Goal: Task Accomplishment & Management: Manage account settings

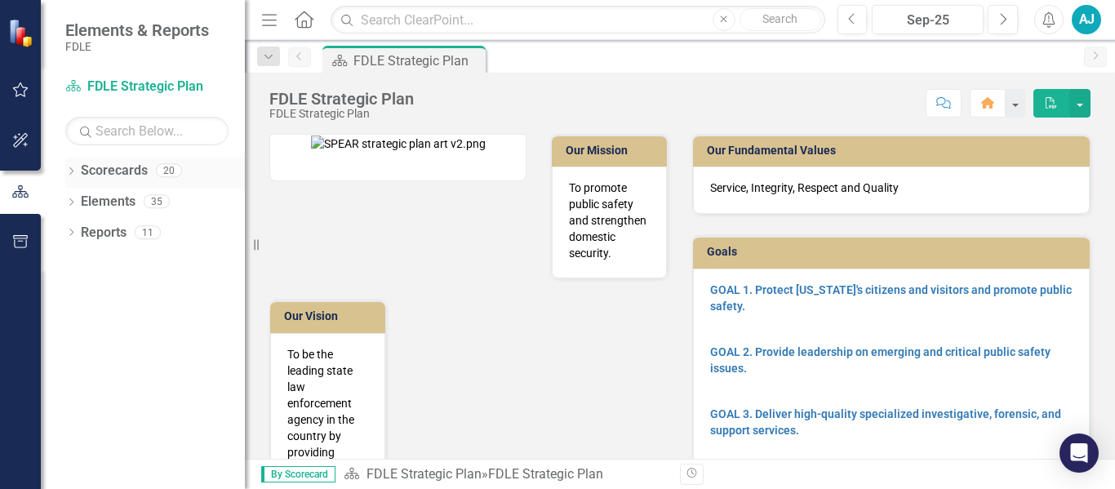
click at [73, 171] on icon "Dropdown" at bounding box center [70, 172] width 11 height 9
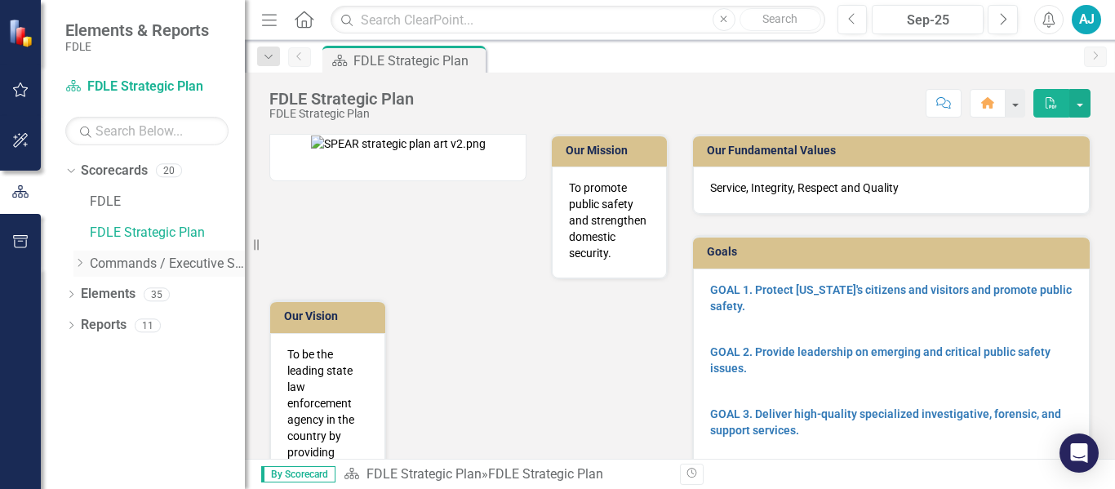
click at [82, 263] on icon "Dropdown" at bounding box center [79, 263] width 12 height 10
click at [100, 293] on icon "Dropdown" at bounding box center [96, 294] width 12 height 10
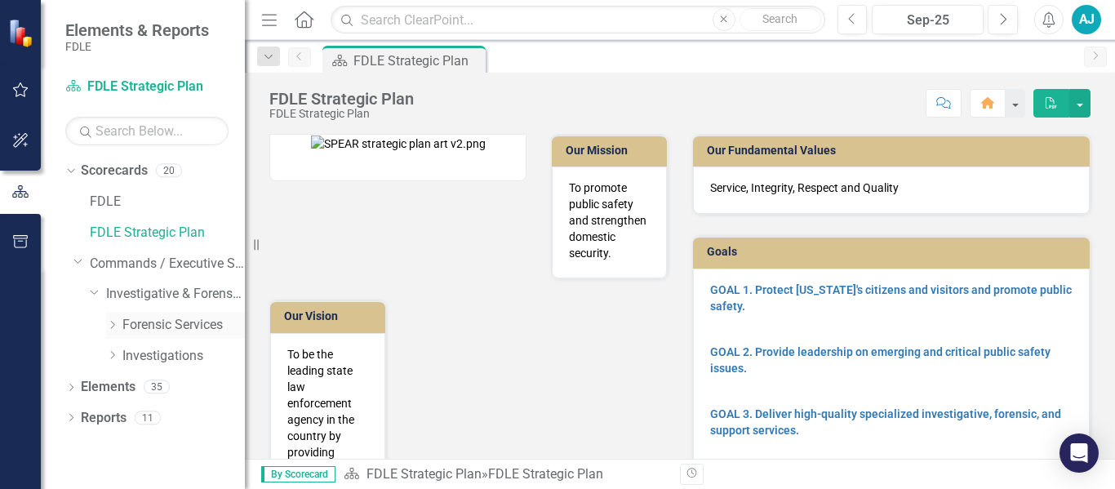
click at [113, 326] on icon "Dropdown" at bounding box center [112, 325] width 12 height 10
click at [111, 391] on icon "Dropdown" at bounding box center [112, 386] width 12 height 10
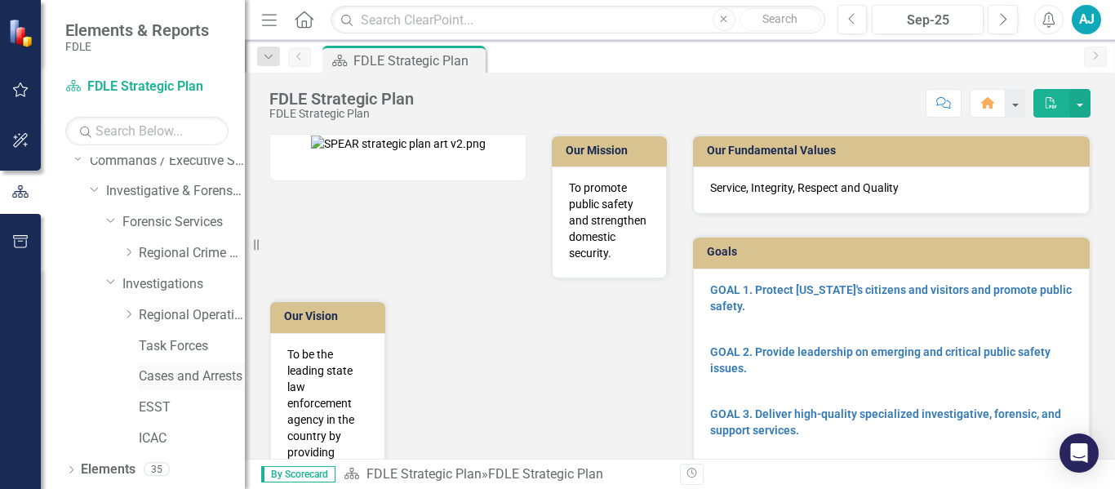
scroll to position [104, 0]
click at [141, 387] on div "Cases and Arrests" at bounding box center [192, 375] width 106 height 27
click at [131, 313] on icon at bounding box center [129, 313] width 4 height 8
click at [163, 436] on link "OROC" at bounding box center [200, 437] width 90 height 19
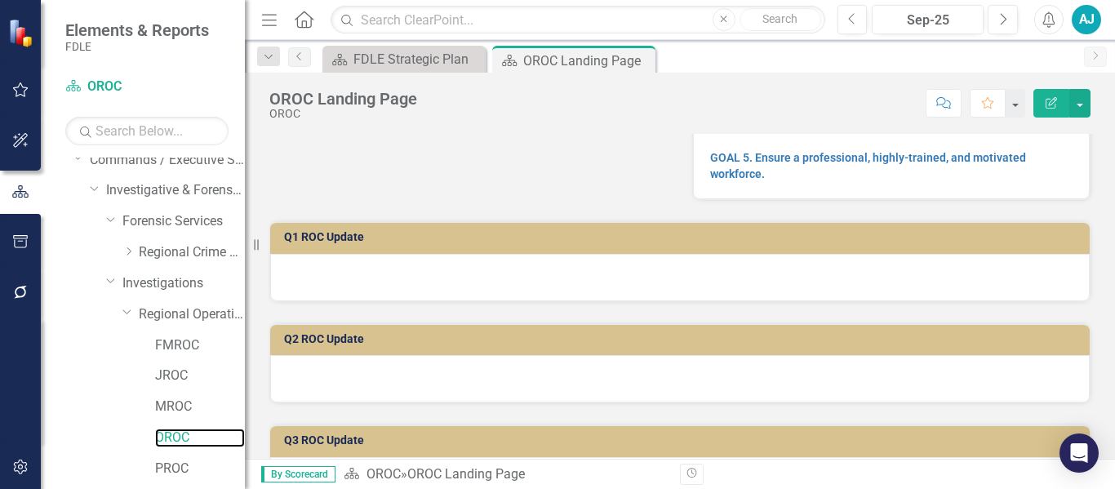
scroll to position [282, 0]
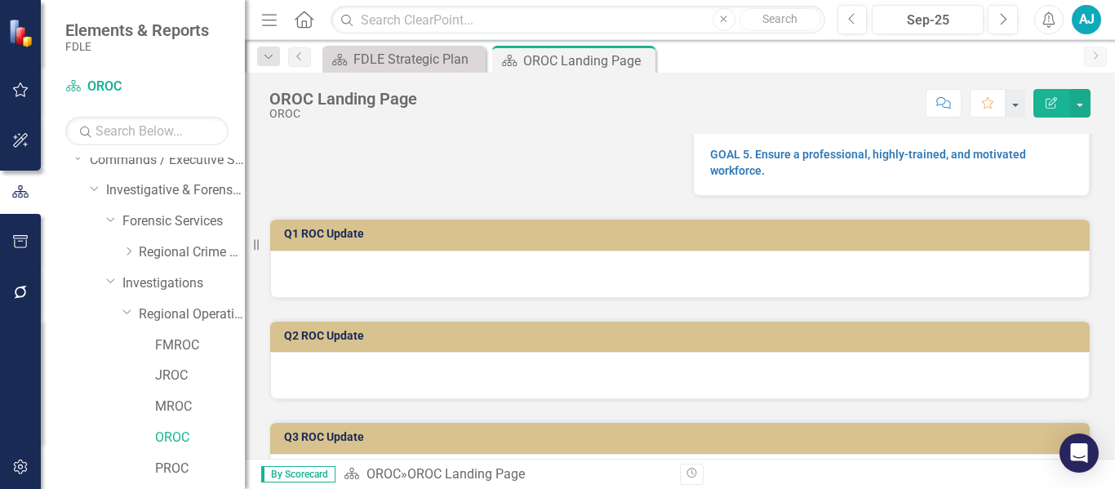
click at [324, 286] on div at bounding box center [679, 274] width 819 height 47
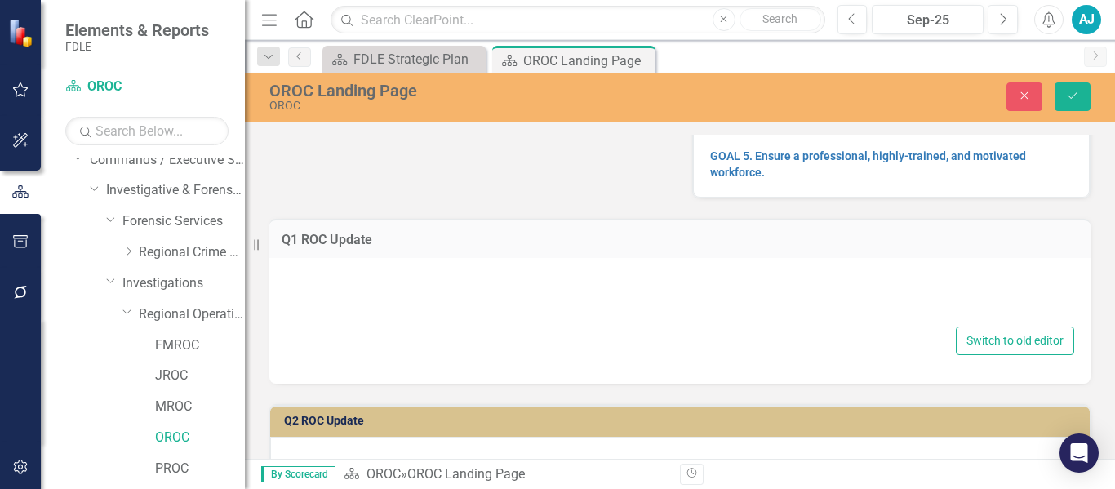
click at [539, 313] on div at bounding box center [680, 296] width 788 height 52
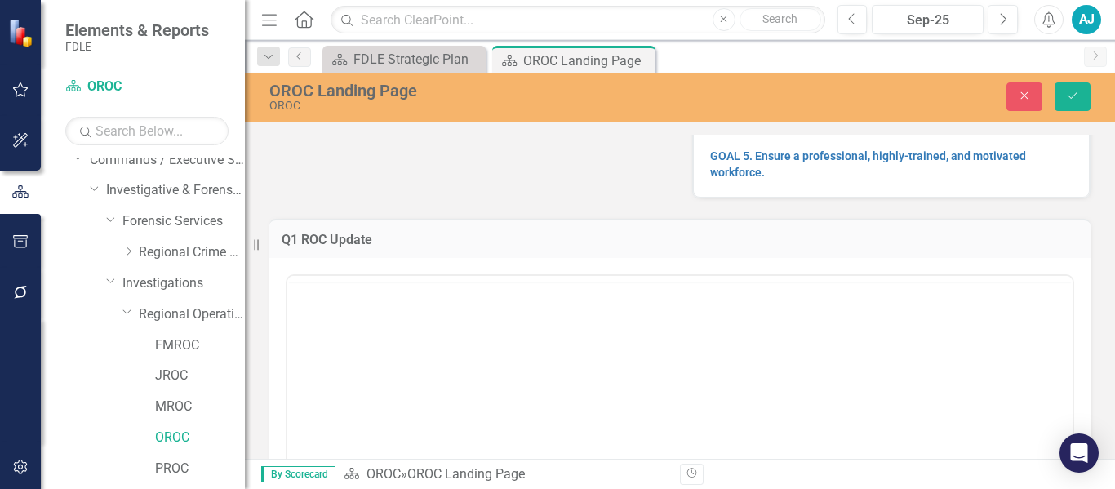
scroll to position [0, 0]
click at [409, 297] on icon "Bold" at bounding box center [418, 296] width 20 height 20
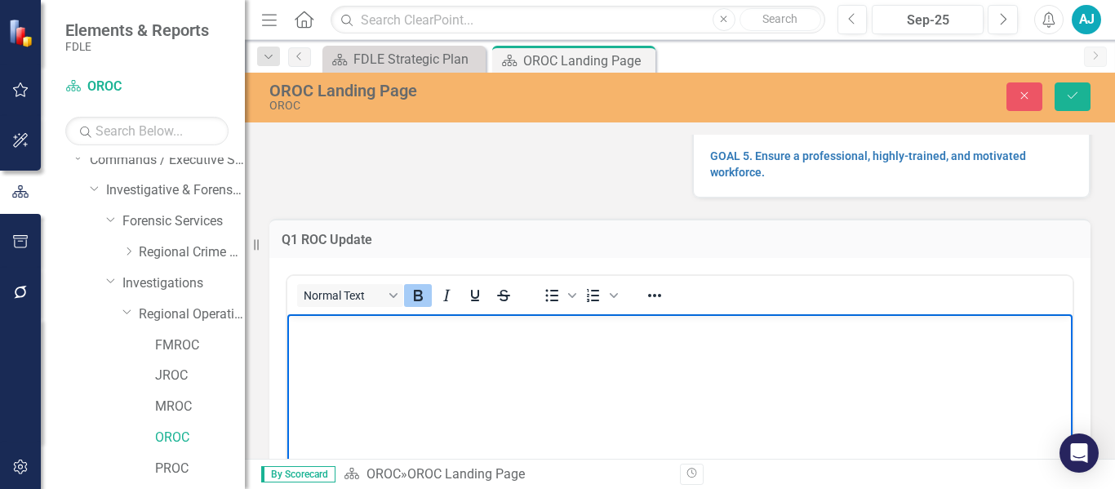
click at [416, 299] on icon "Bold" at bounding box center [418, 296] width 20 height 20
click at [384, 357] on body "﻿" at bounding box center [679, 436] width 785 height 245
click at [321, 347] on body "﻿" at bounding box center [679, 436] width 785 height 245
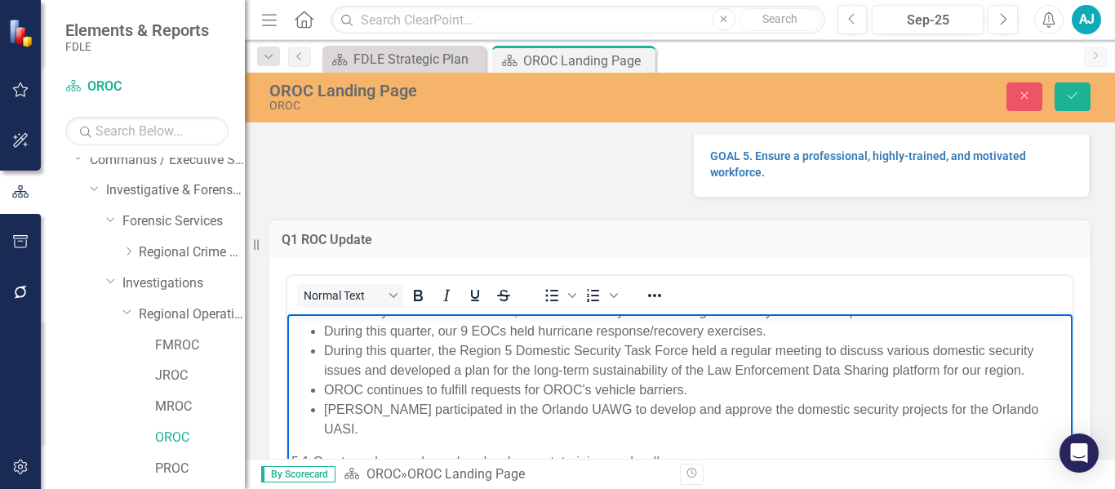
scroll to position [422, 0]
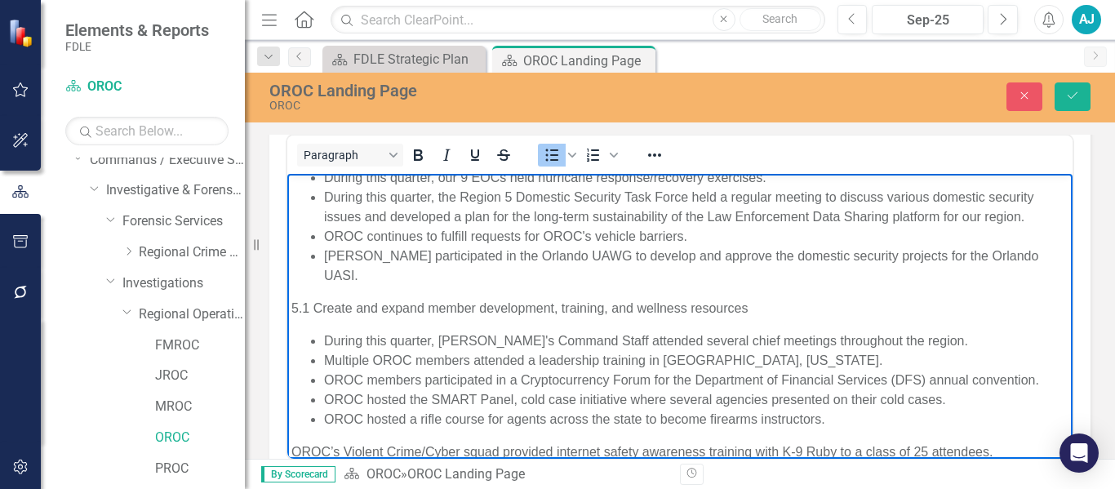
scroll to position [997, 0]
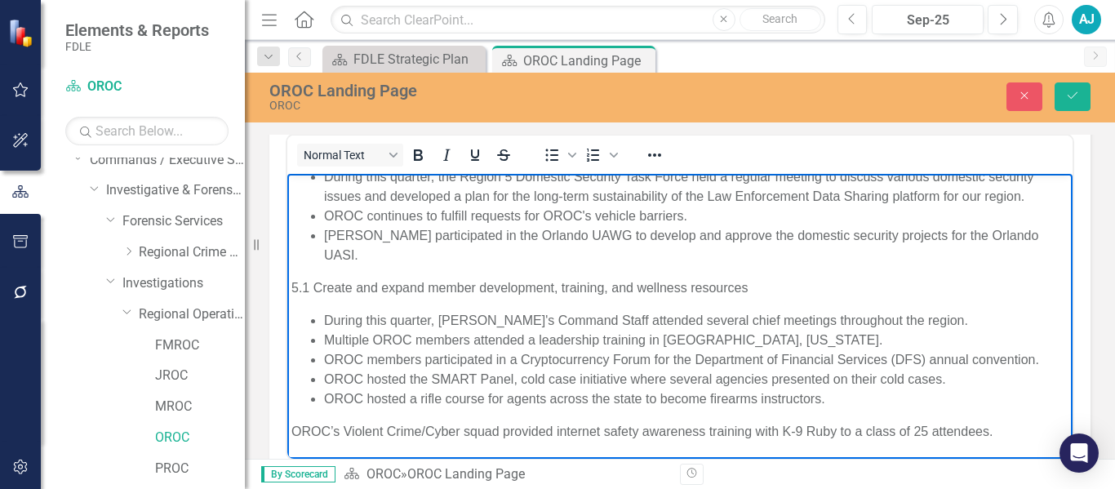
click at [291, 429] on p "OROC’s Violent Crime/Cyber squad provided internet safety awareness training wi…" at bounding box center [679, 432] width 777 height 20
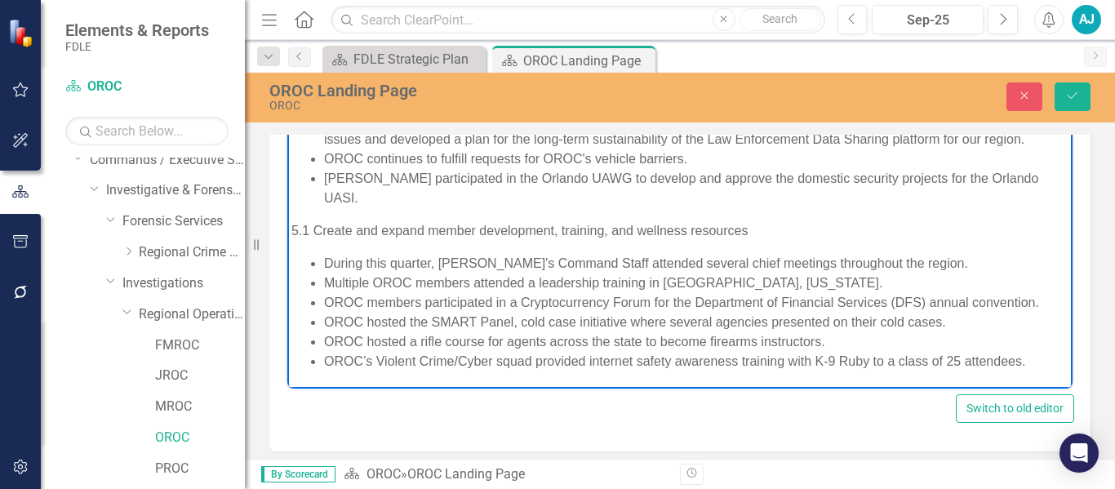
scroll to position [494, 0]
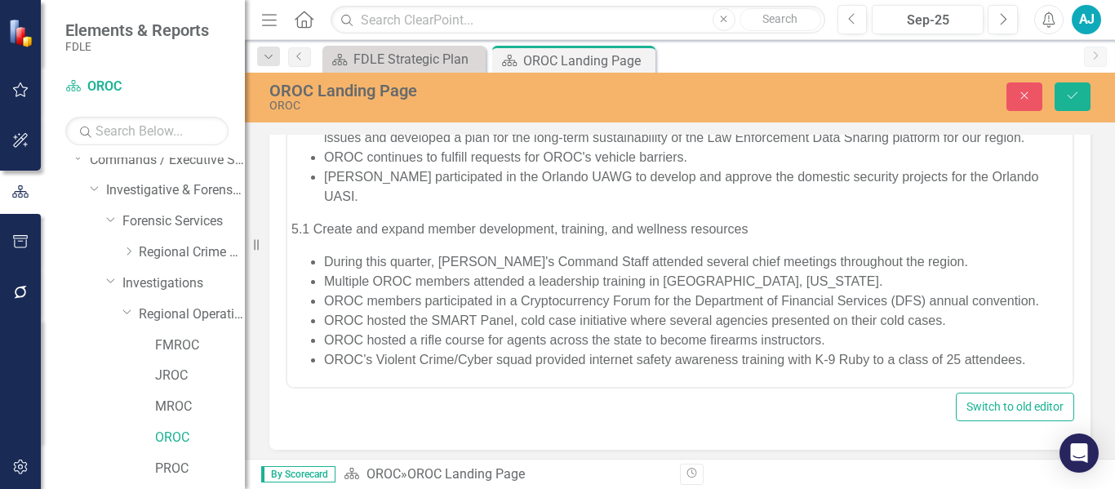
drag, startPoint x: 1090, startPoint y: 265, endPoint x: 1077, endPoint y: 317, distance: 53.8
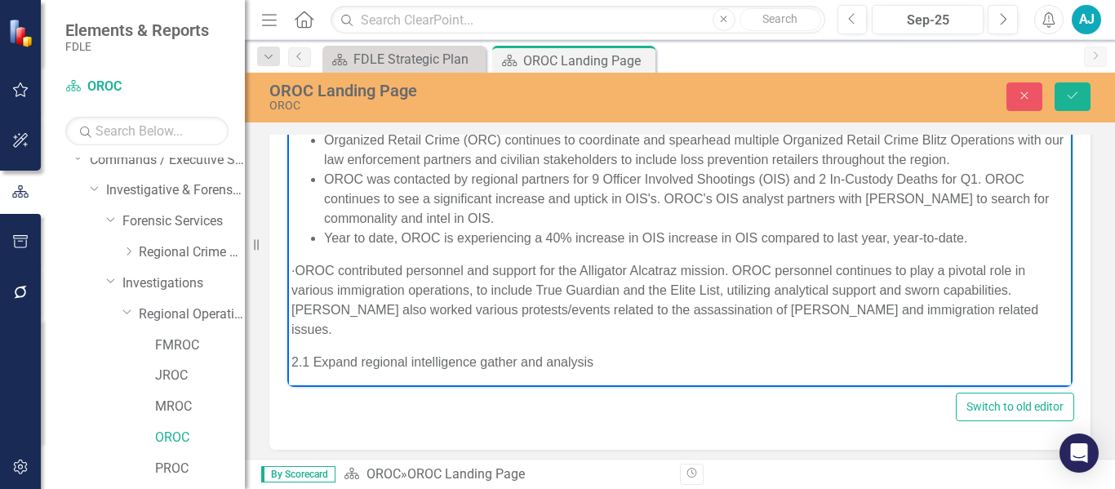
scroll to position [0, 0]
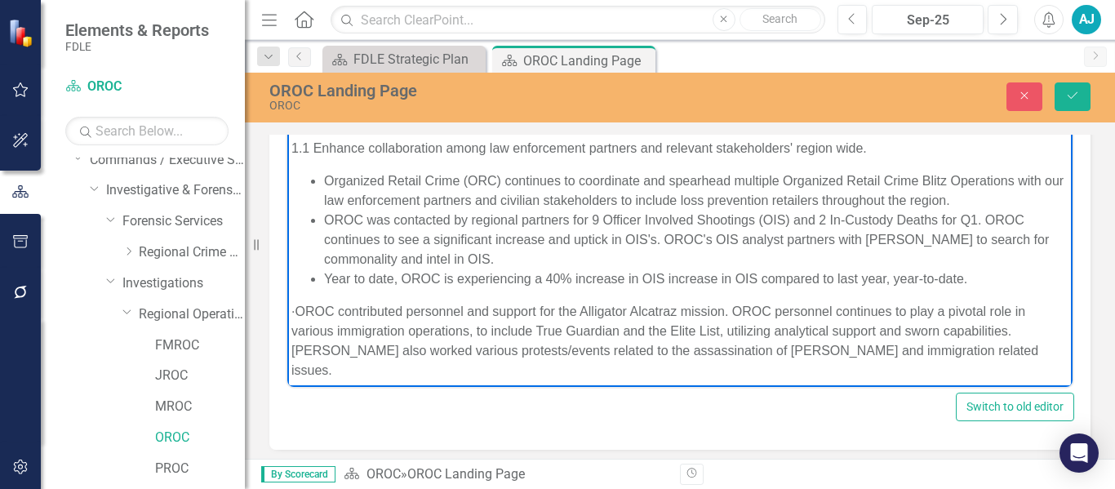
drag, startPoint x: 1055, startPoint y: 349, endPoint x: 1320, endPoint y: 233, distance: 288.7
click at [326, 311] on p "· OROC contributed personnel and support for the Alligator Alcatraz mission. OR…" at bounding box center [679, 341] width 777 height 78
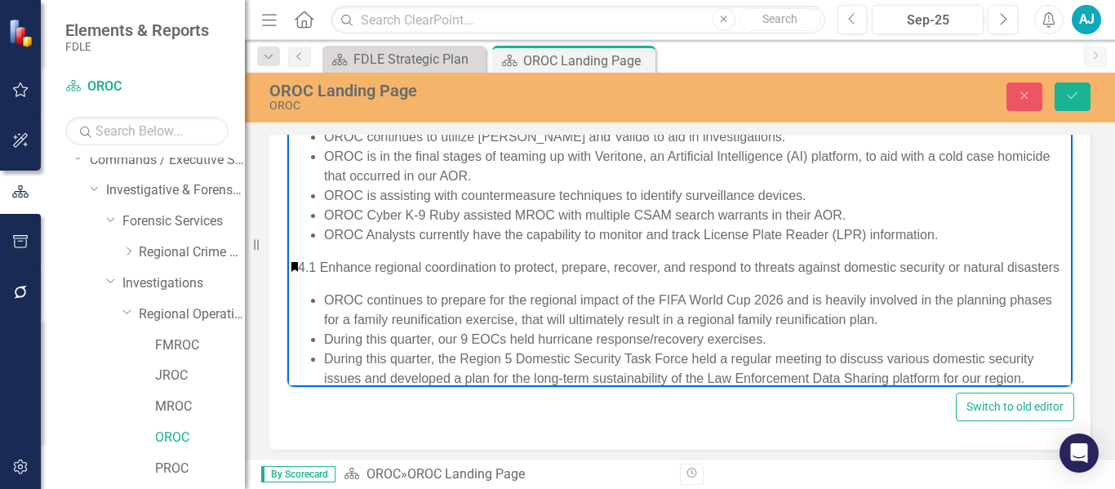
scroll to position [738, 0]
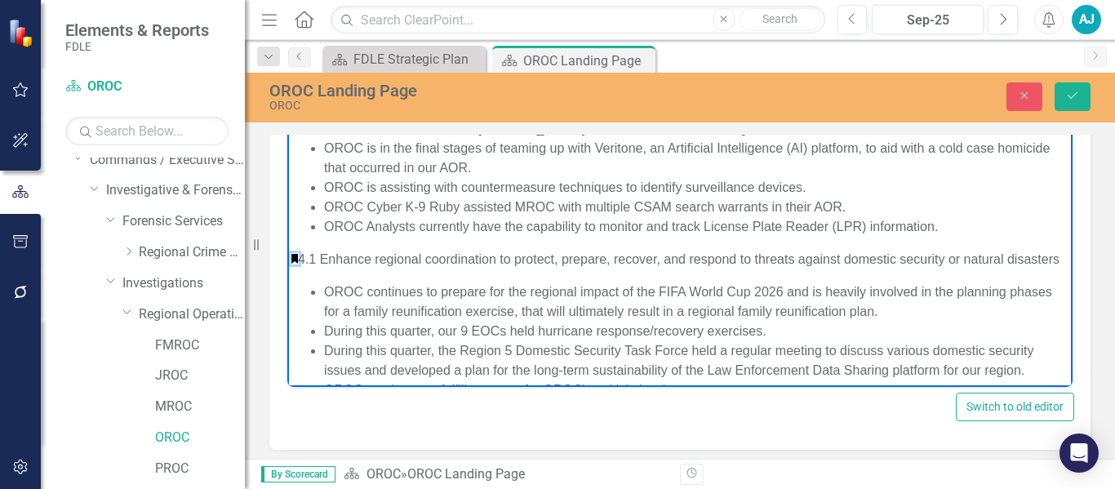
click at [297, 259] on link "Rich Text Area. Press ALT-0 for help." at bounding box center [294, 259] width 7 height 10
click at [301, 258] on p "4.1 Enhance regional coordination to protect, prepare, recover, and respond to …" at bounding box center [679, 260] width 777 height 20
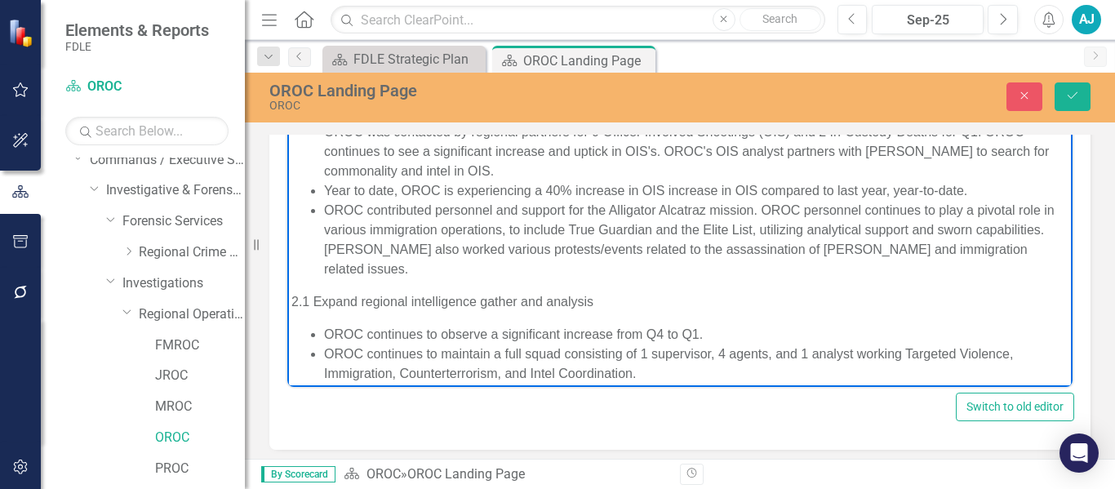
scroll to position [80, 0]
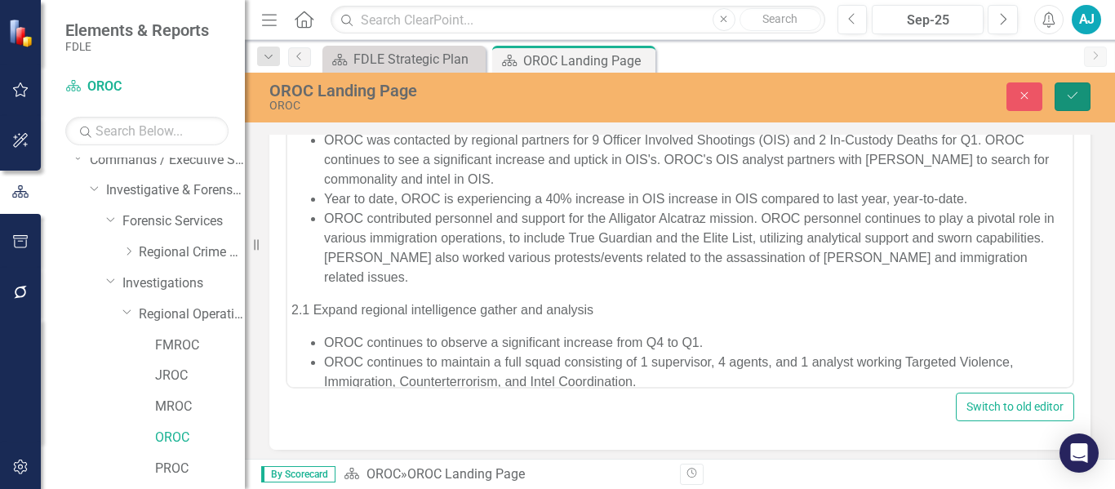
click at [1073, 99] on icon "Save" at bounding box center [1072, 95] width 15 height 11
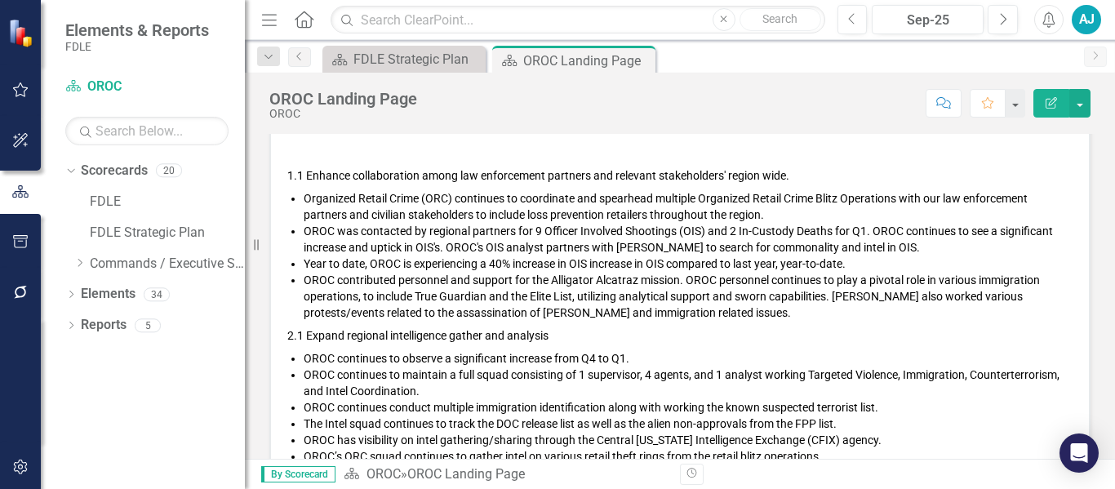
scroll to position [401, 0]
click at [817, 358] on li "OROC continues to observe a significant increase from Q4 to Q1." at bounding box center [688, 358] width 769 height 16
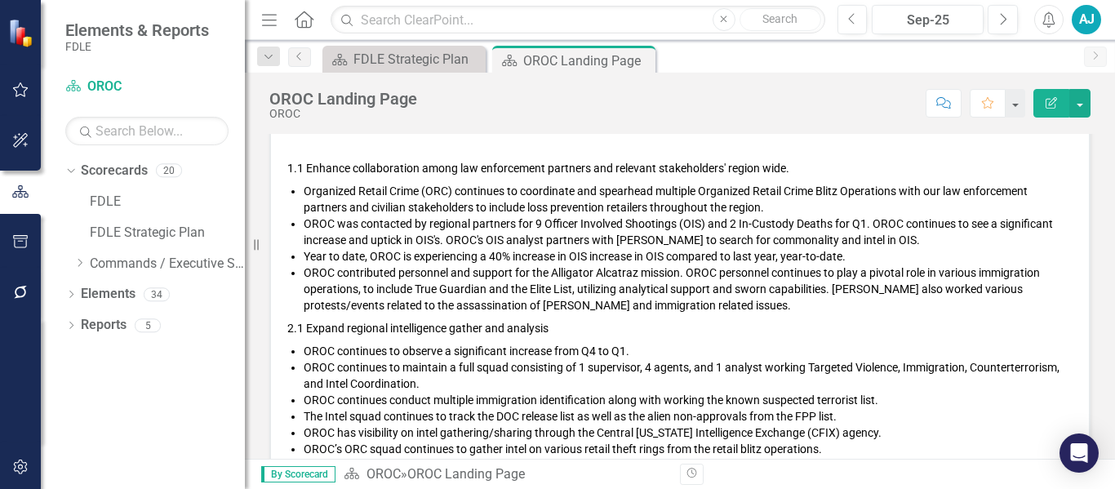
scroll to position [409, 0]
click at [841, 53] on div "Scorecard FDLE Strategic Plan Close Scorecard OROC Landing Page Pin Close" at bounding box center [697, 59] width 757 height 26
click at [539, 316] on p "2.1 Expand regional intelligence gather and analysis" at bounding box center [679, 327] width 785 height 23
click at [541, 302] on li "OROC contributed personnel and support for the Alligator Alcatraz mission. OROC…" at bounding box center [688, 288] width 769 height 49
drag, startPoint x: 541, startPoint y: 302, endPoint x: 548, endPoint y: 78, distance: 223.8
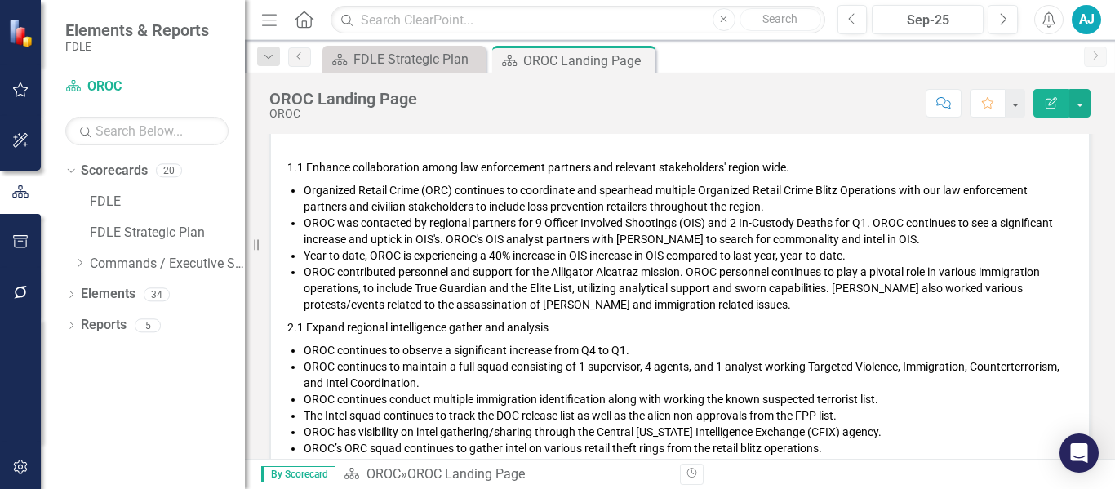
click at [548, 78] on div "OROC Landing Page OROC Score: N/A Sep-25 Completed Comment Favorite Edit Report…" at bounding box center [680, 266] width 870 height 386
drag, startPoint x: 1023, startPoint y: 181, endPoint x: 556, endPoint y: 315, distance: 486.4
click at [555, 317] on p "2.1 Expand regional intelligence gather and analysis" at bounding box center [679, 327] width 785 height 23
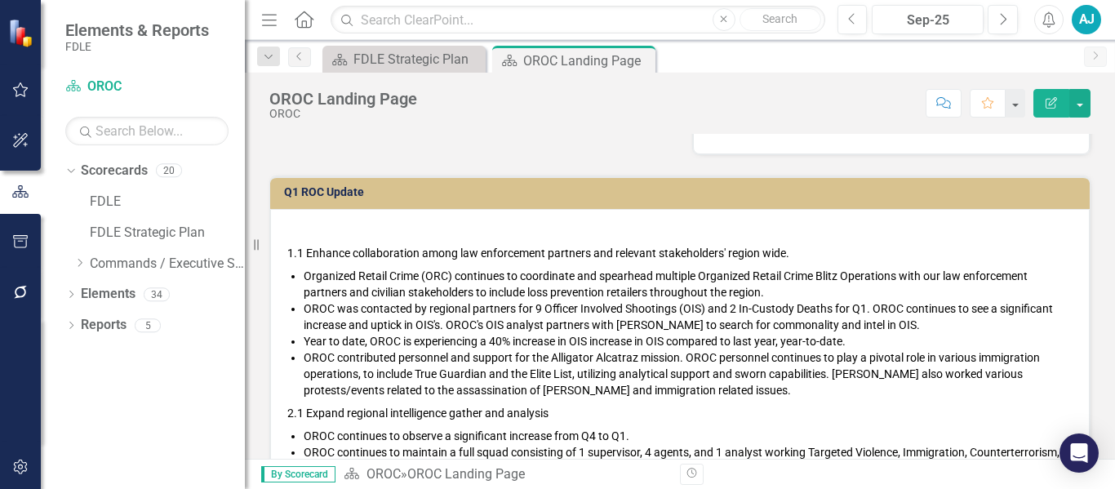
scroll to position [327, 0]
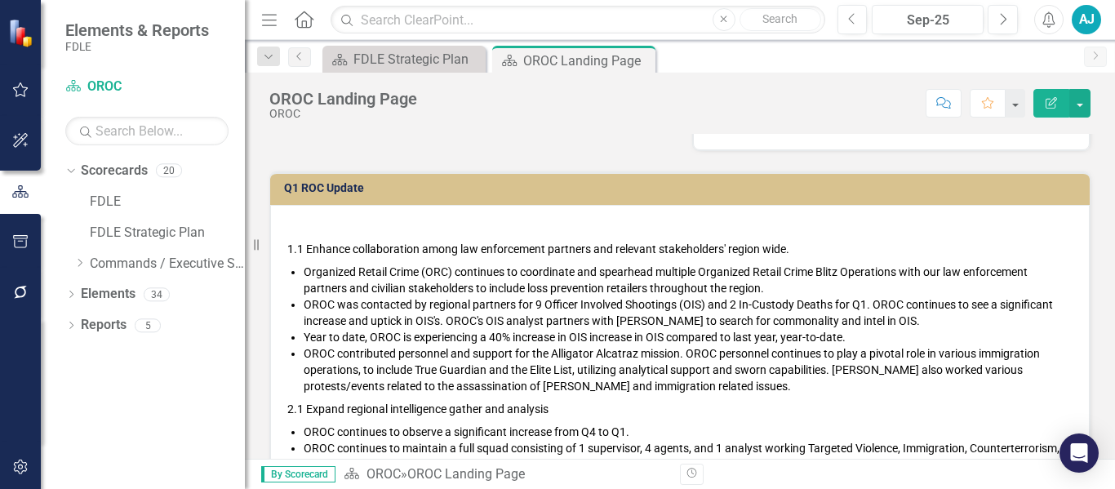
click at [552, 305] on li "OROC was contacted by regional partners for 9 Officer Involved Shootings (OIS) …" at bounding box center [688, 312] width 769 height 33
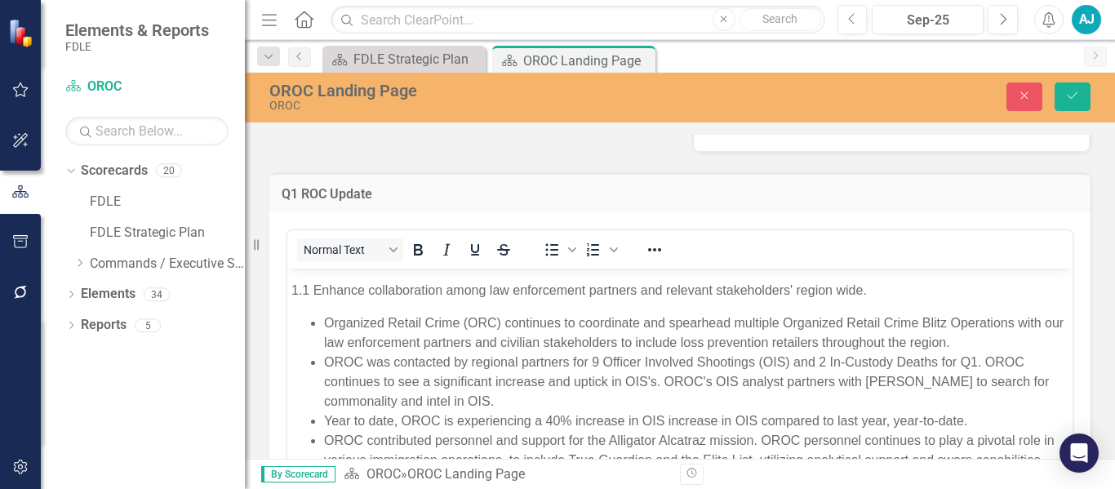
scroll to position [0, 0]
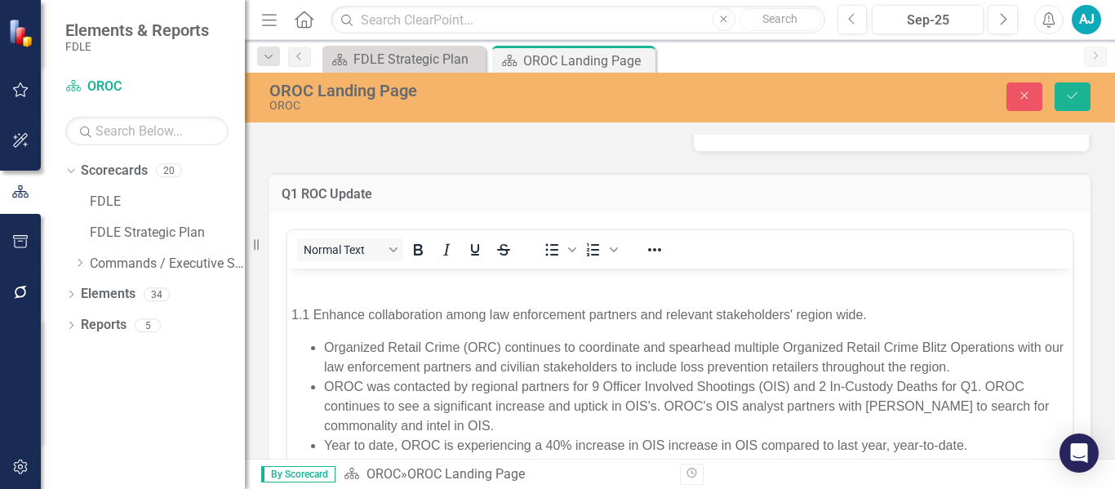
click at [336, 289] on p "Rich Text Area. Press ALT-0 for help." at bounding box center [679, 283] width 777 height 20
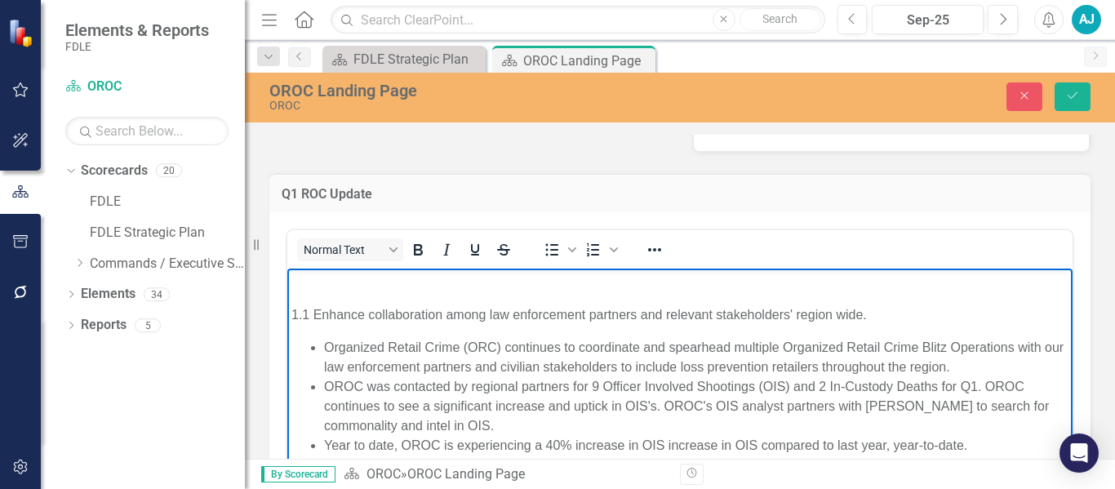
click at [294, 314] on p "1.1 Enhance collaboration among law enforcement partners and relevant stakehold…" at bounding box center [679, 315] width 777 height 20
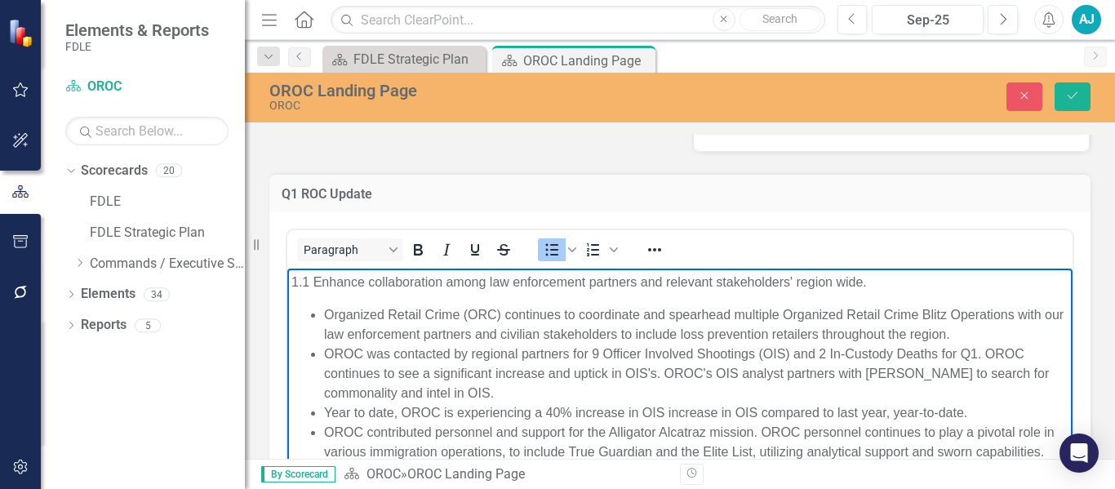
click at [326, 310] on li "Organized Retail Crime (ORC) continues to coordinate and spearhead multiple Org…" at bounding box center [696, 324] width 744 height 39
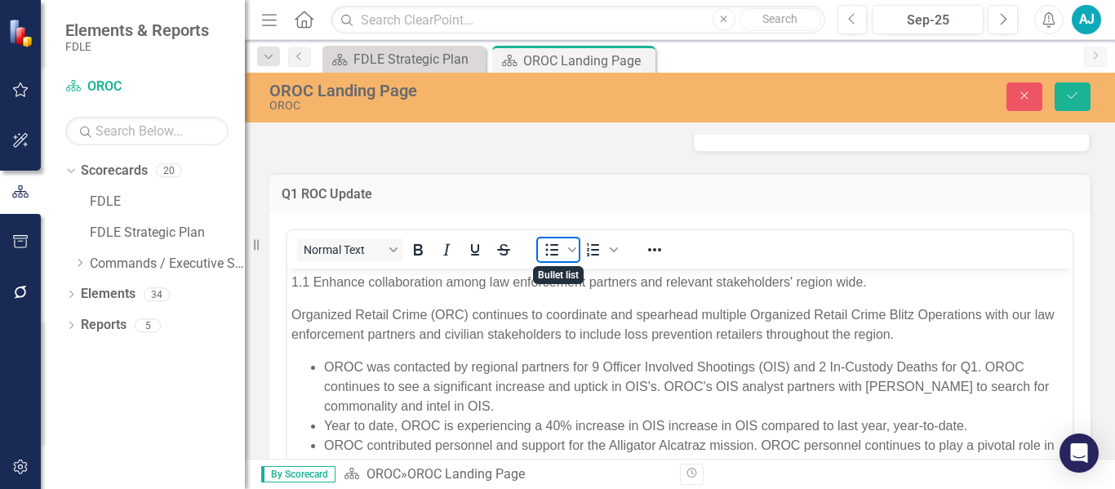
click at [547, 255] on icon "Bullet list" at bounding box center [552, 250] width 13 height 12
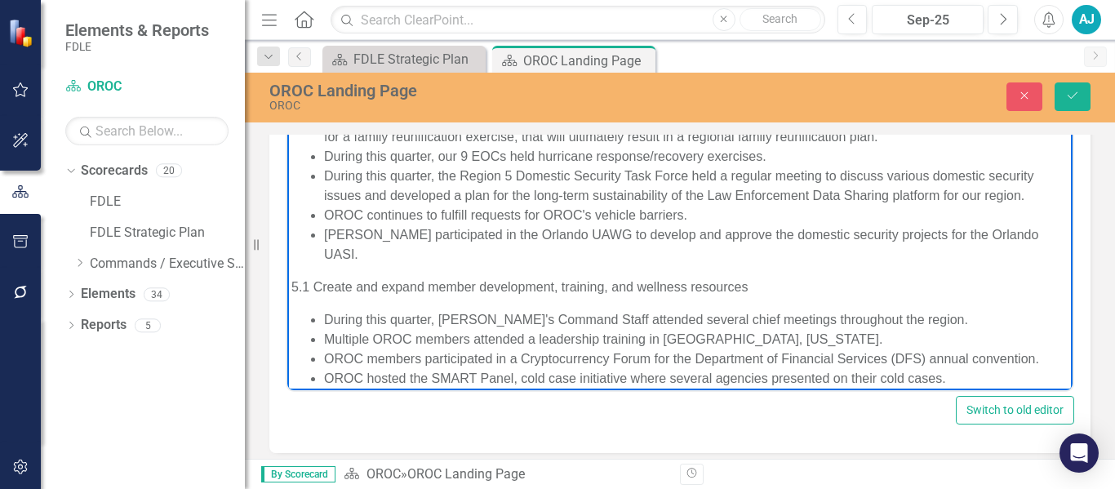
scroll to position [856, 0]
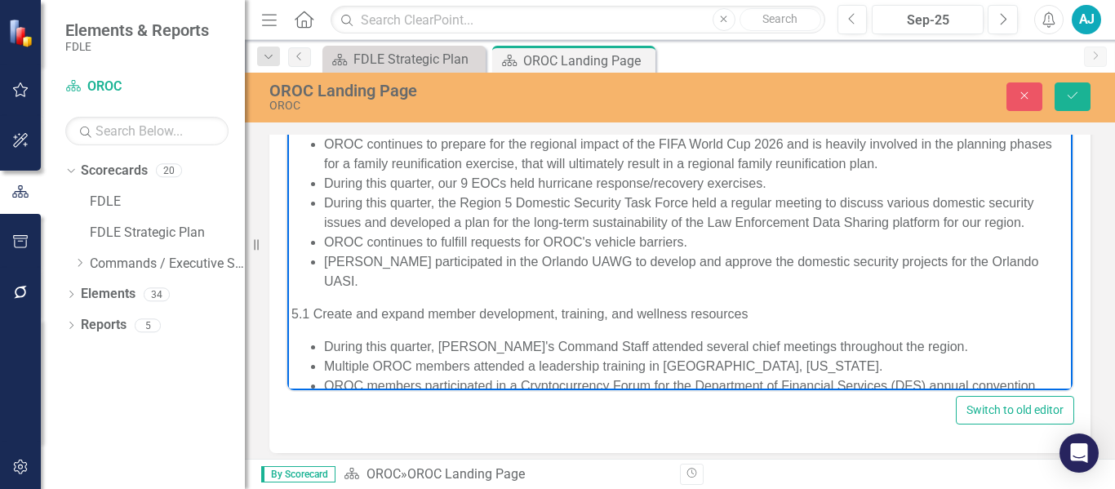
click at [302, 309] on p "5.1 Create and expand member development, training, and wellness resources" at bounding box center [679, 314] width 777 height 20
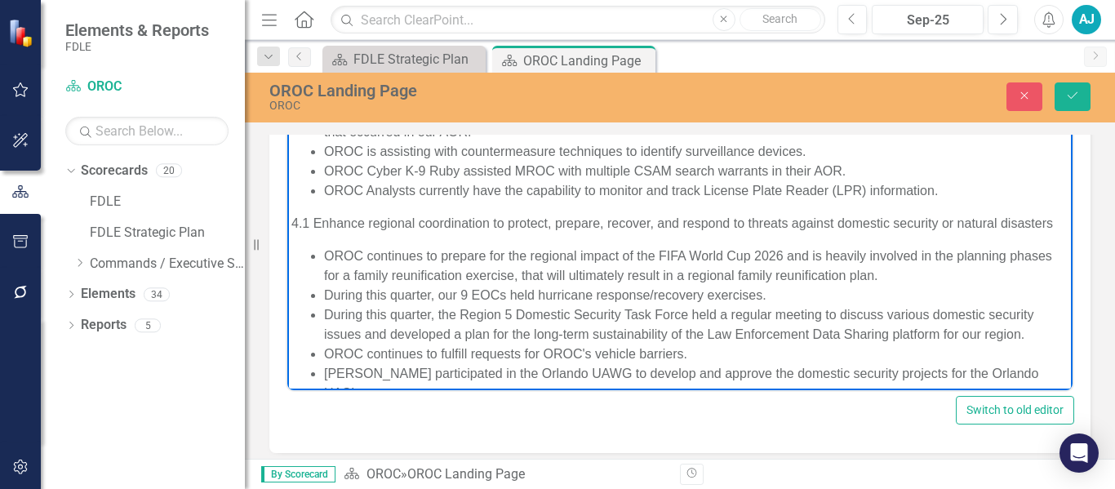
scroll to position [693, 0]
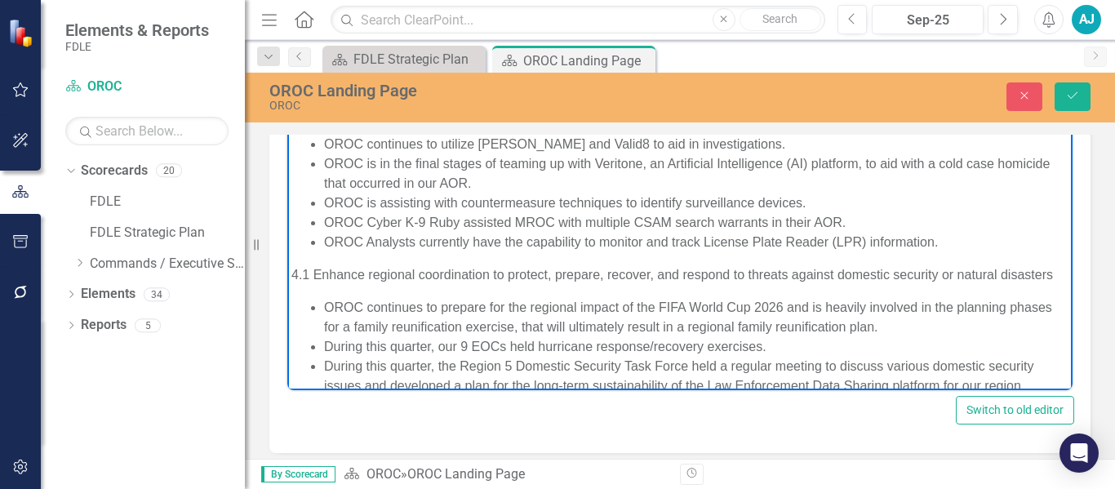
click at [295, 275] on p "4.1 Enhance regional coordination to protect, prepare, recover, and respond to …" at bounding box center [679, 275] width 777 height 20
click at [289, 275] on body "1.1 Enhance collaboration among law enforcement partners and relevant stakehold…" at bounding box center [679, 39] width 785 height 1255
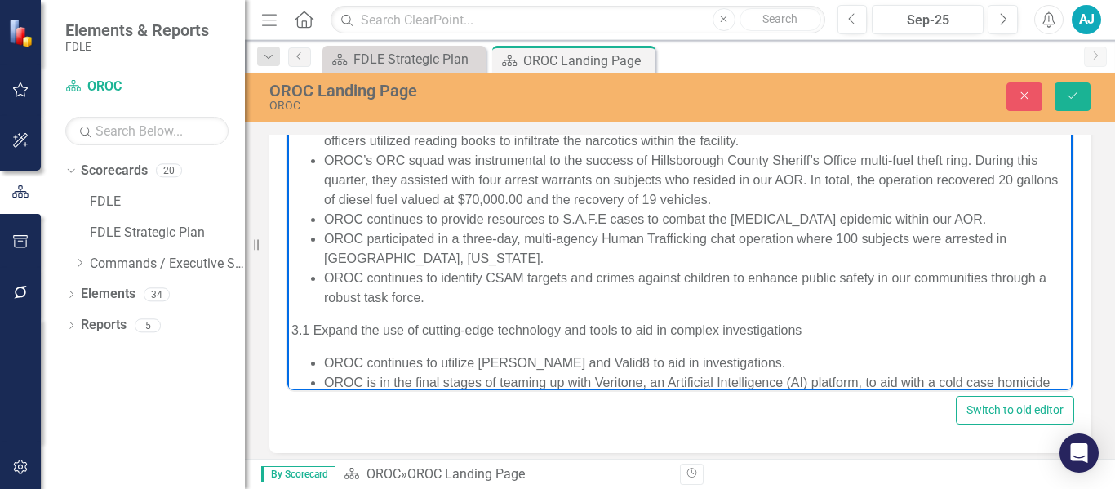
scroll to position [448, 0]
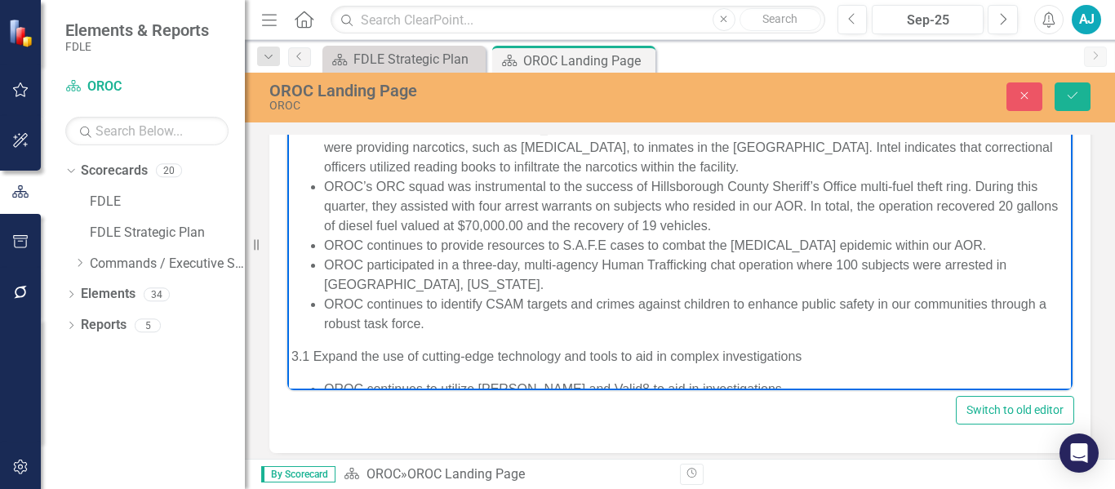
click at [294, 362] on p "3.1 Expand the use of cutting-edge technology and tools to aid in complex inves…" at bounding box center [679, 357] width 777 height 20
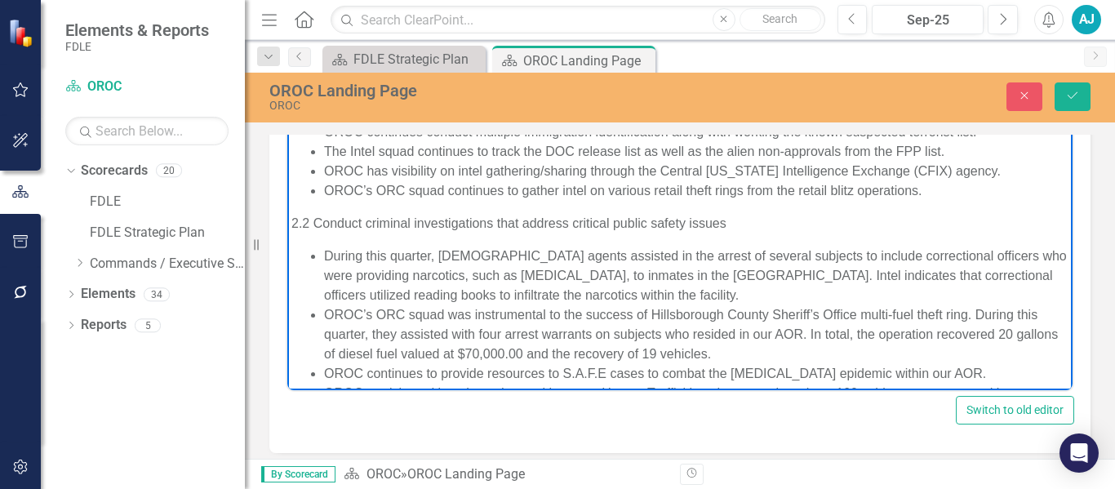
scroll to position [294, 0]
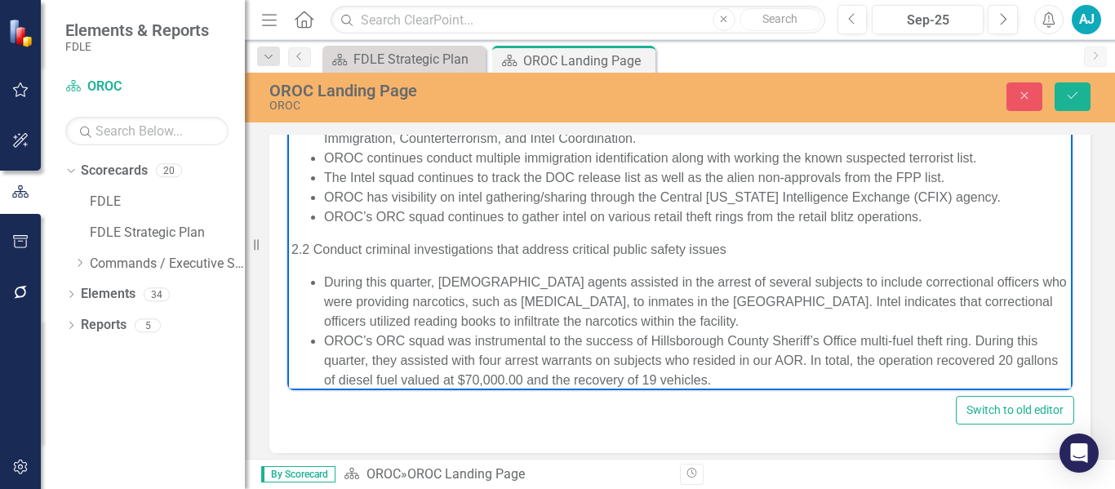
click at [290, 248] on body "1.1 Enhance collaboration among law enforcement partners and relevant stakehold…" at bounding box center [679, 471] width 785 height 1321
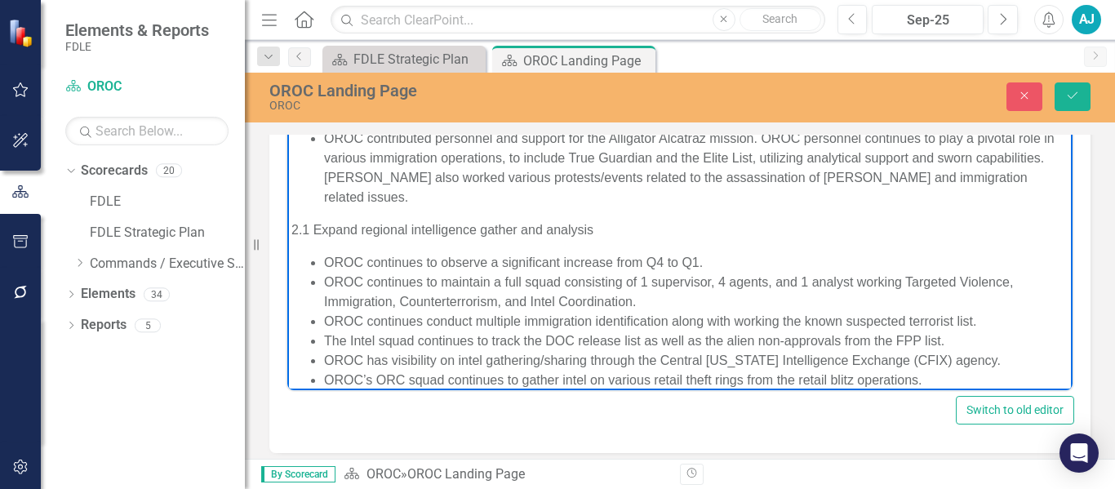
scroll to position [49, 0]
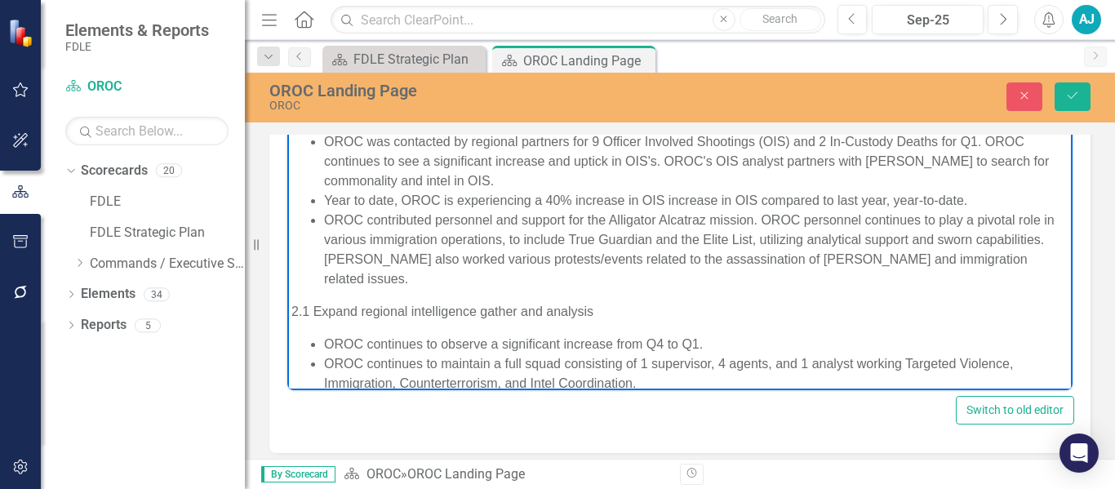
click at [292, 315] on p "2.1 Expand regional intelligence gather and analysis" at bounding box center [679, 312] width 777 height 20
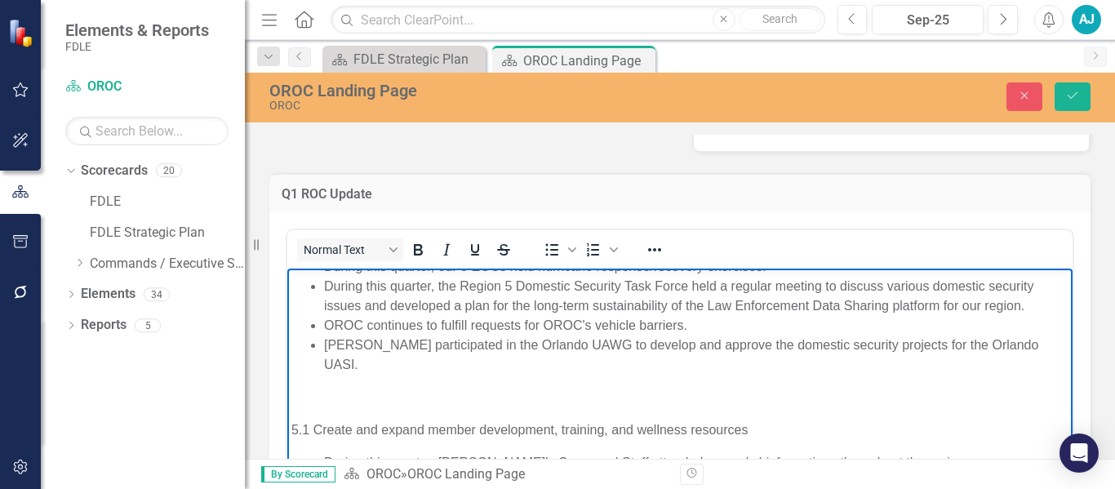
scroll to position [1101, 0]
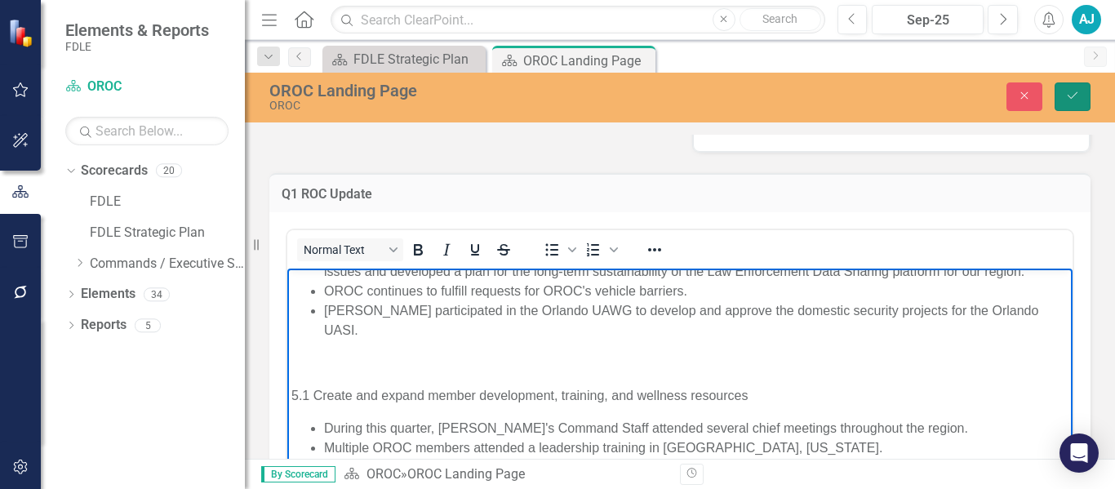
click at [1056, 100] on button "Save" at bounding box center [1073, 96] width 36 height 29
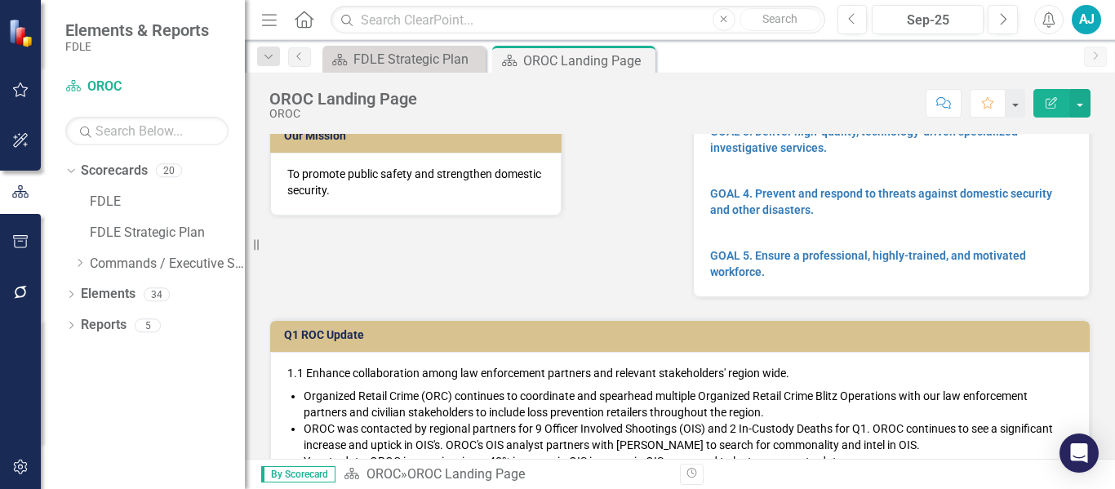
scroll to position [162, 0]
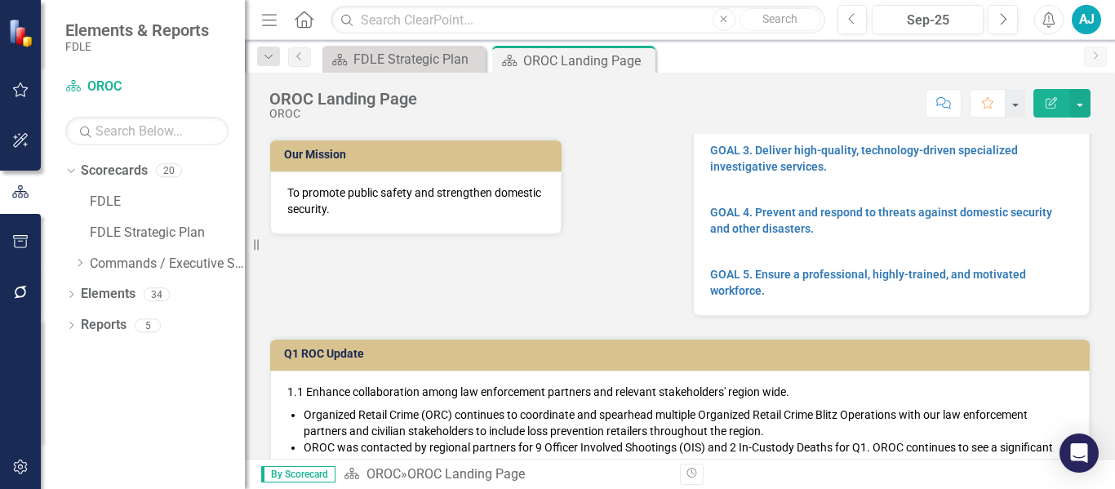
click at [637, 436] on li "Organized Retail Crime (ORC) continues to coordinate and spearhead multiple Org…" at bounding box center [688, 422] width 769 height 33
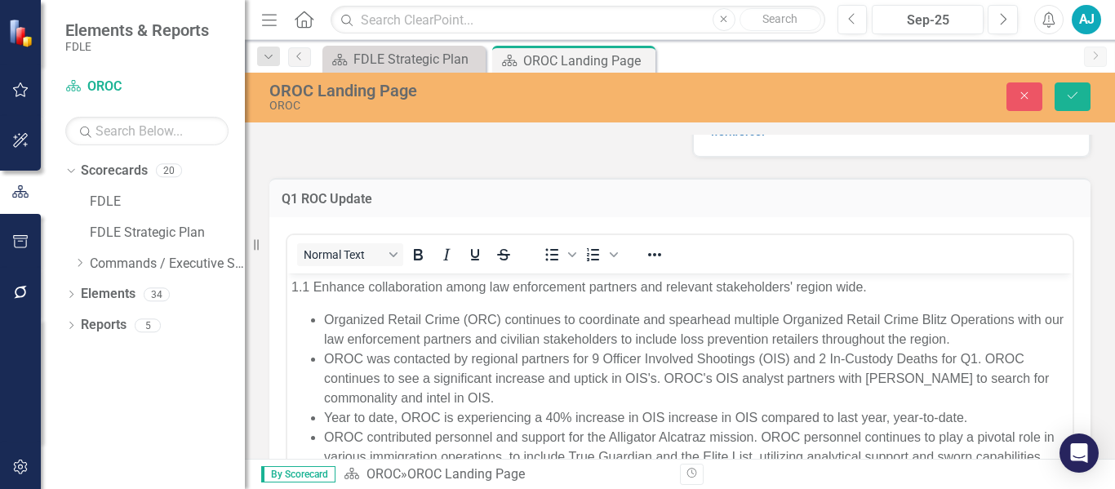
scroll to position [325, 0]
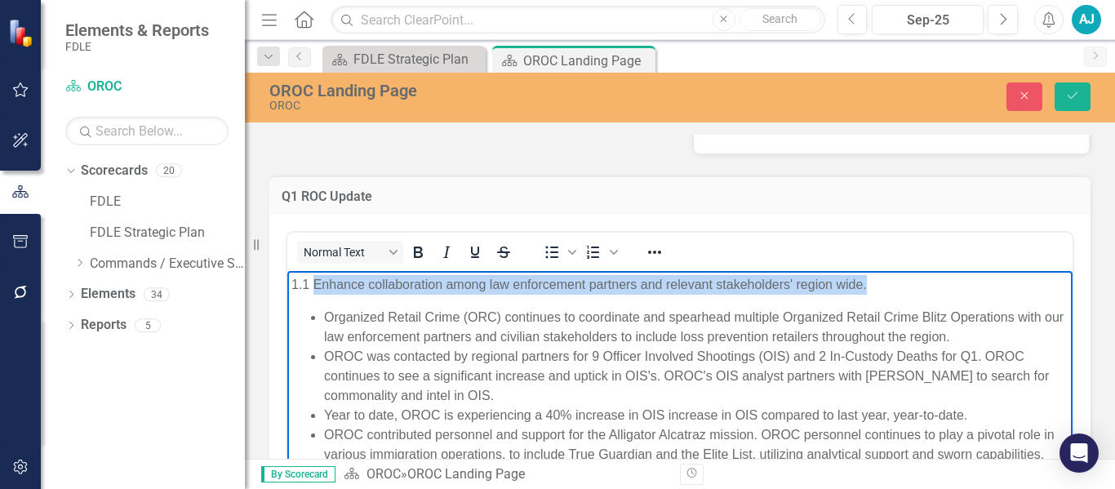
drag, startPoint x: 873, startPoint y: 279, endPoint x: 316, endPoint y: 277, distance: 557.5
click at [316, 277] on p "1.1 Enhance collaboration among law enforcement partners and relevant stakehold…" at bounding box center [679, 285] width 777 height 20
click at [419, 247] on icon "Bold" at bounding box center [418, 251] width 9 height 11
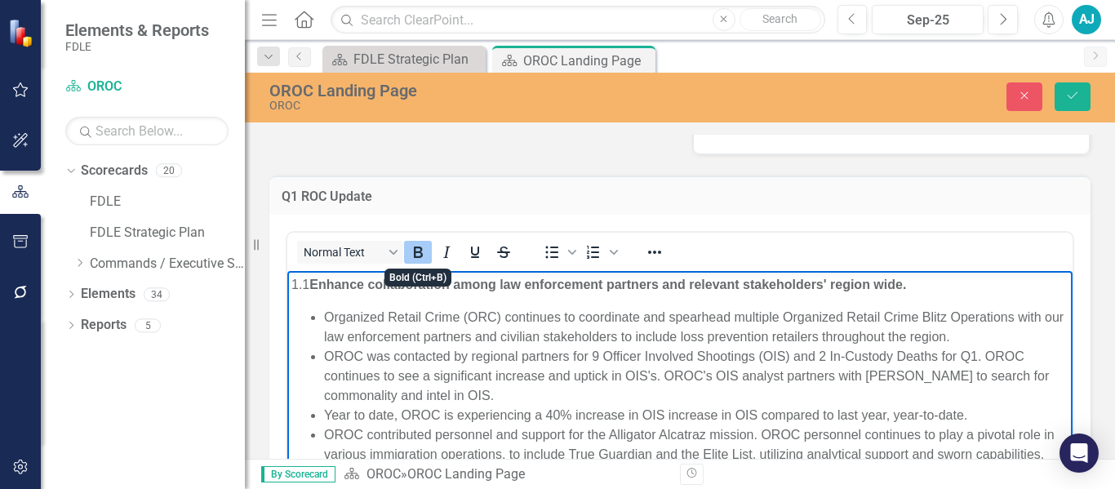
click at [611, 366] on li "OROC was contacted by regional partners for 9 Officer Involved Shootings (OIS) …" at bounding box center [696, 376] width 744 height 59
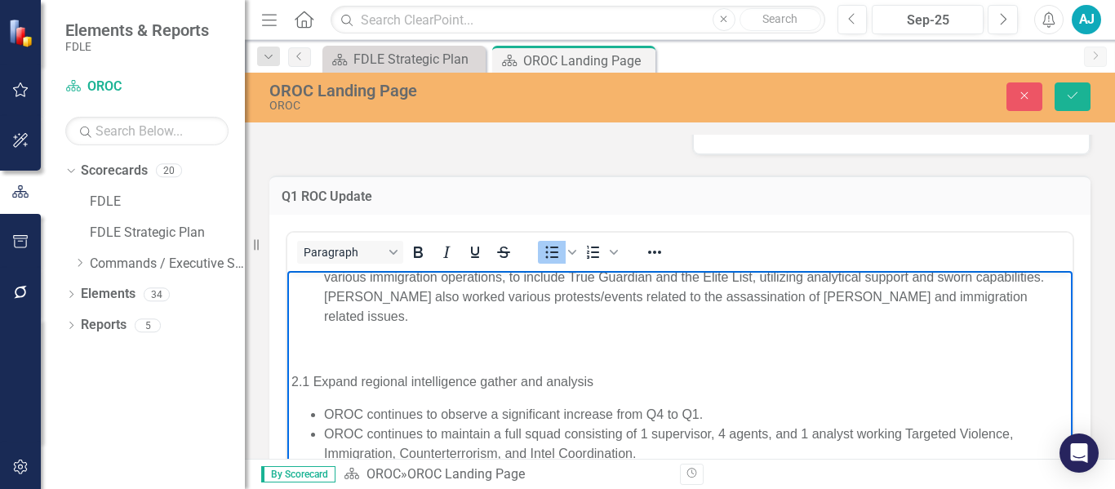
scroll to position [157, 0]
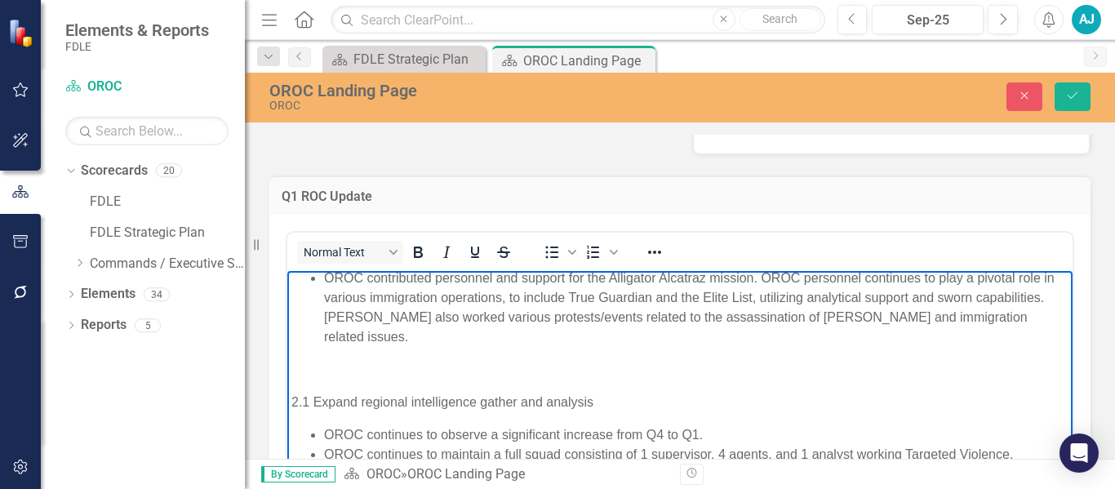
drag, startPoint x: 600, startPoint y: 315, endPoint x: 313, endPoint y: 402, distance: 299.5
click at [313, 402] on p "2.1 Expand regional intelligence gather and analysis" at bounding box center [679, 403] width 777 height 20
click at [411, 251] on icon "Bold" at bounding box center [418, 252] width 20 height 20
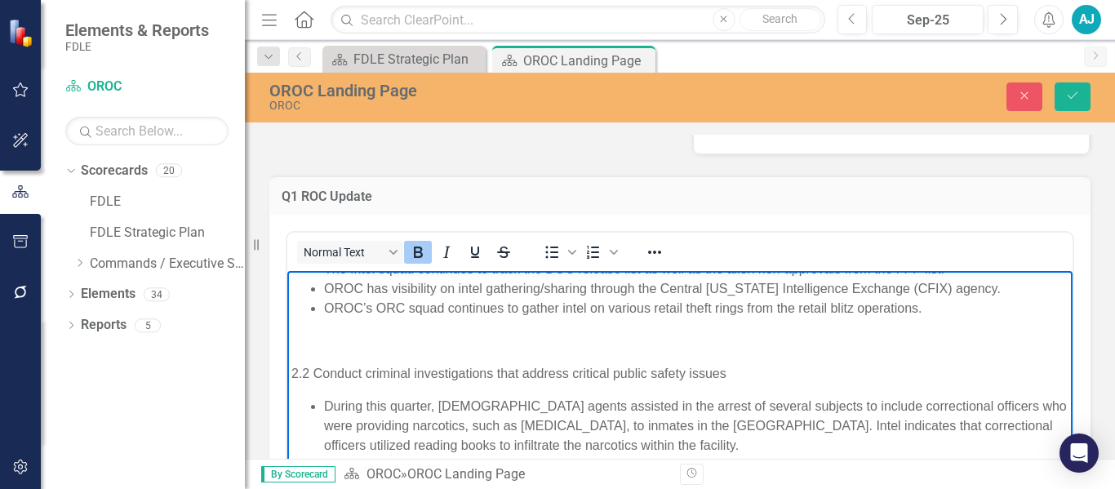
scroll to position [402, 0]
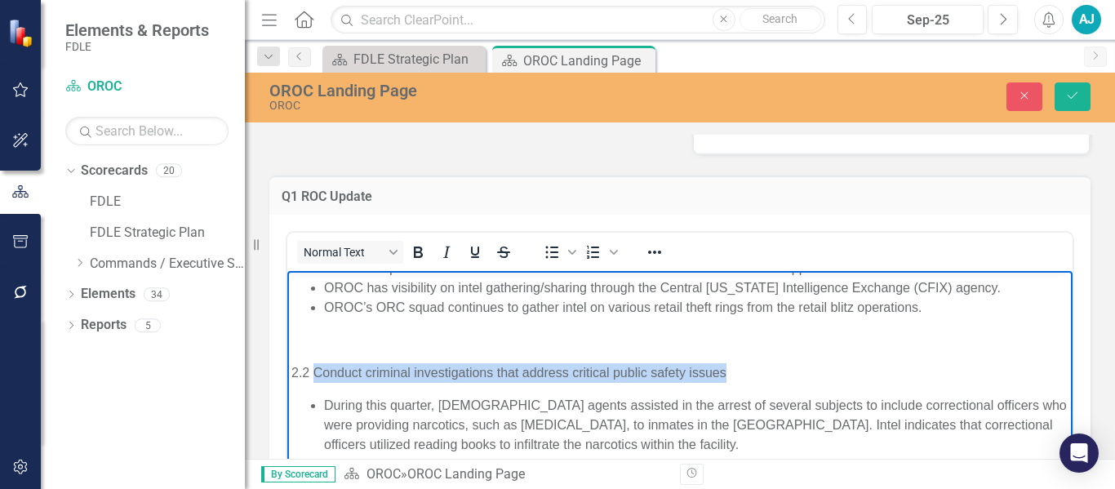
drag, startPoint x: 726, startPoint y: 369, endPoint x: 316, endPoint y: 374, distance: 410.6
click at [316, 374] on p "2.2 Conduct criminal investigations that address critical public safety issues" at bounding box center [679, 373] width 777 height 20
click at [414, 241] on button "Bold" at bounding box center [418, 252] width 28 height 23
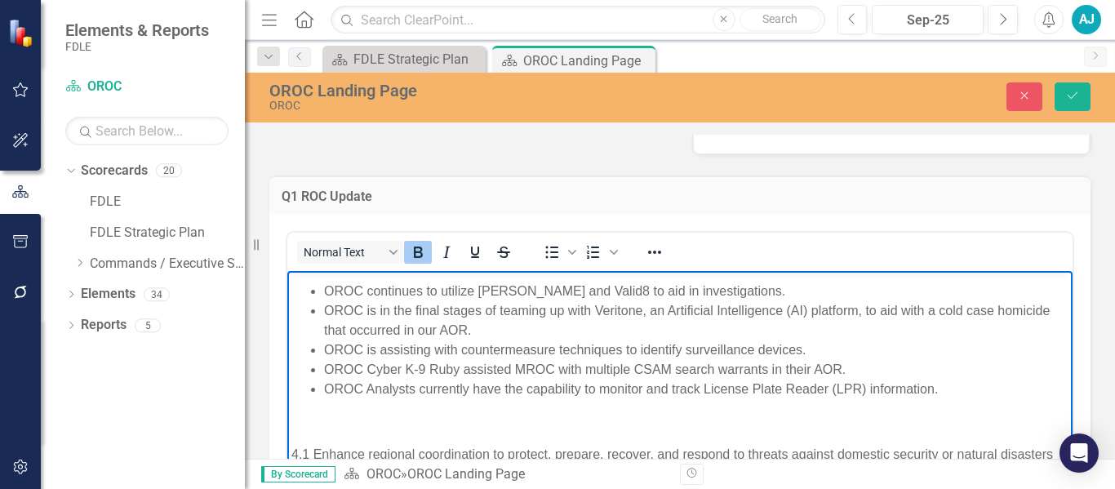
scroll to position [728, 0]
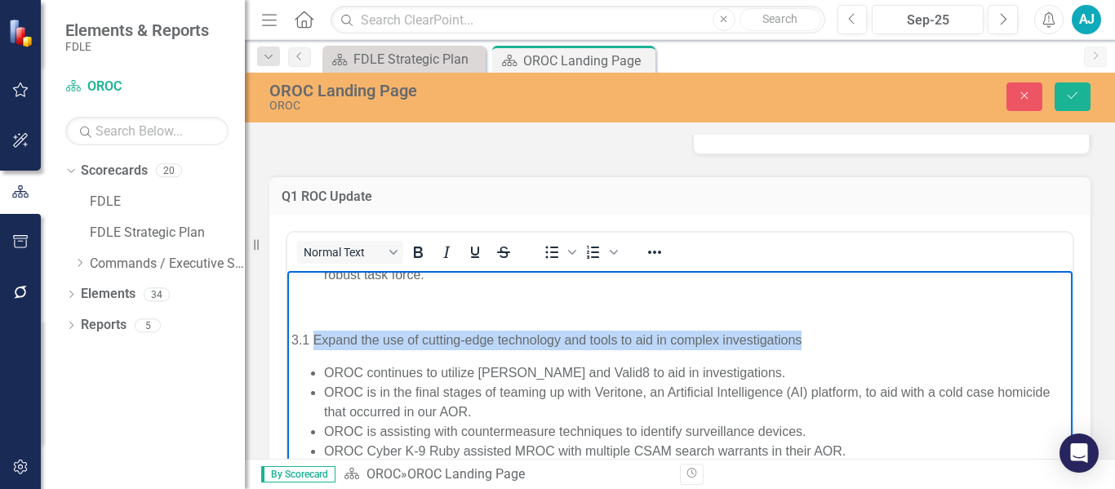
drag, startPoint x: 803, startPoint y: 335, endPoint x: 314, endPoint y: 347, distance: 489.0
click at [314, 347] on p "3.1 Expand the use of cutting-edge technology and tools to aid in complex inves…" at bounding box center [679, 341] width 777 height 20
click at [411, 242] on button "Bold" at bounding box center [418, 252] width 28 height 23
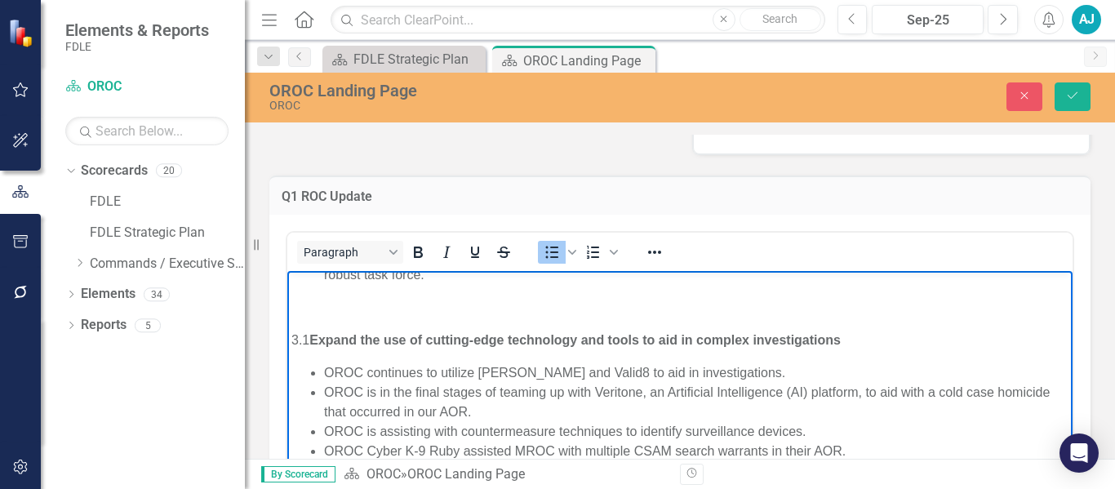
click at [792, 415] on li "OROC is in the final stages of teaming up with Veritone, an Artificial Intellig…" at bounding box center [696, 402] width 744 height 39
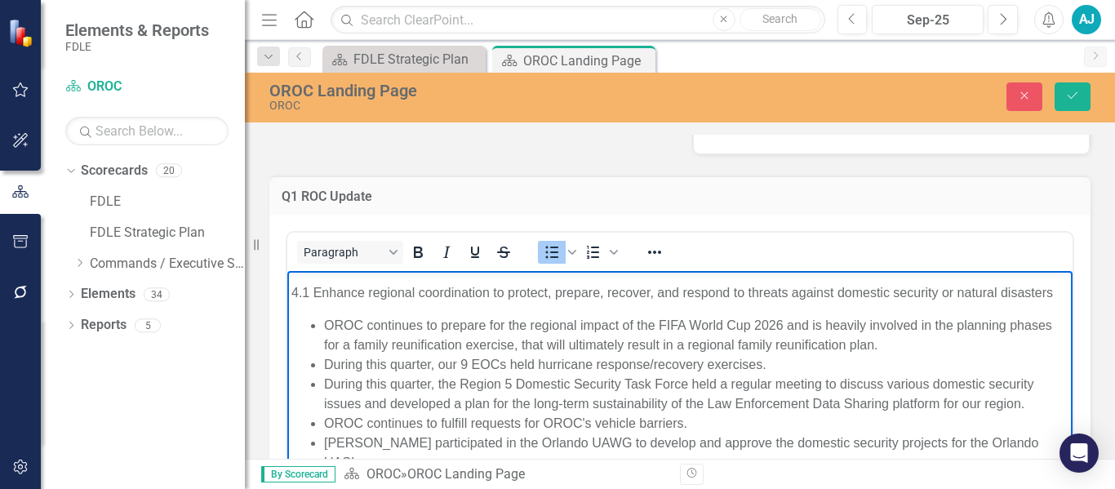
scroll to position [973, 0]
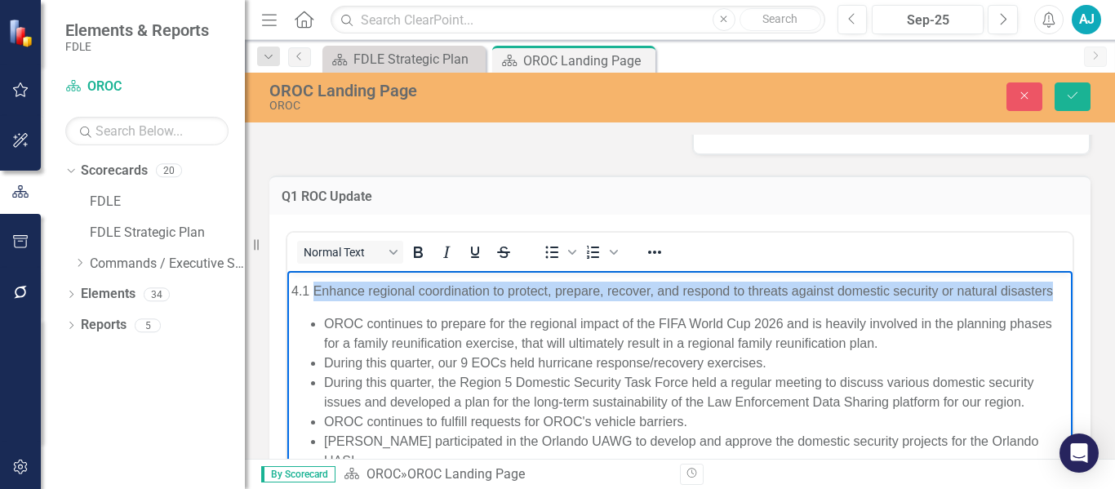
drag, startPoint x: 348, startPoint y: 307, endPoint x: 314, endPoint y: 286, distance: 39.2
click at [314, 286] on p "4.1 Enhance regional coordination to protect, prepare, recover, and respond to …" at bounding box center [679, 292] width 777 height 20
click at [424, 246] on icon "Bold" at bounding box center [418, 252] width 20 height 20
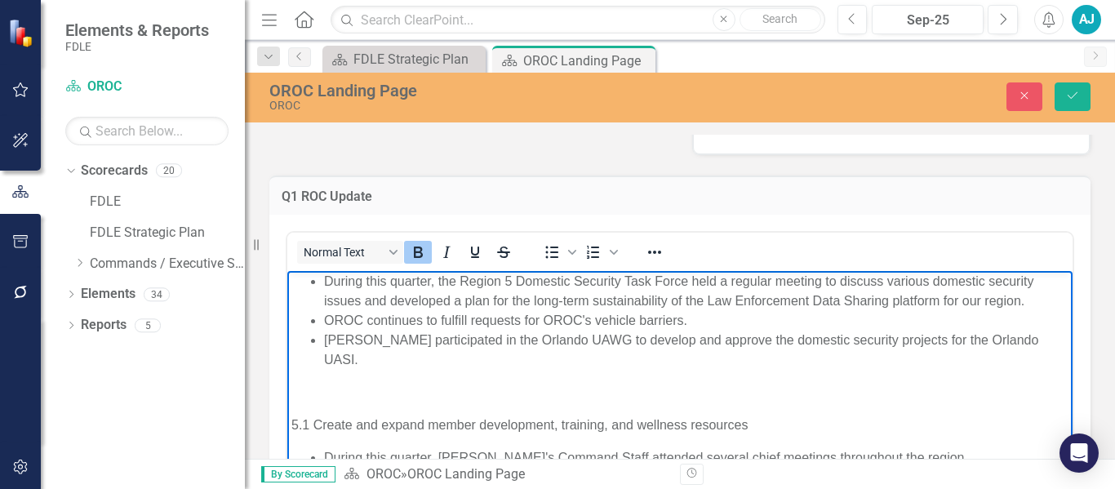
scroll to position [1101, 0]
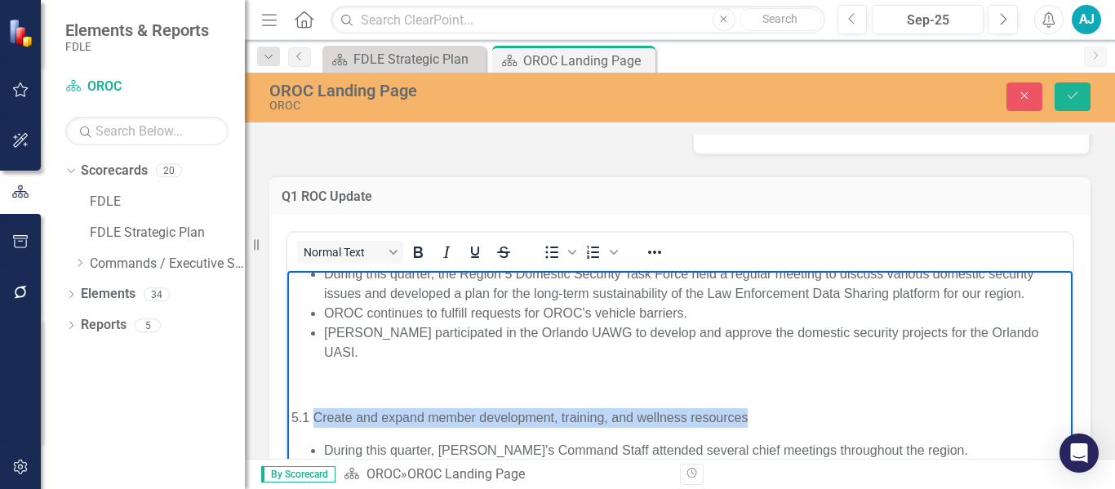
drag, startPoint x: 754, startPoint y: 396, endPoint x: 313, endPoint y: 393, distance: 440.7
click at [313, 408] on p "5.1 Create and expand member development, training, and wellness resources" at bounding box center [679, 418] width 777 height 20
click at [409, 245] on icon "Bold" at bounding box center [418, 252] width 20 height 20
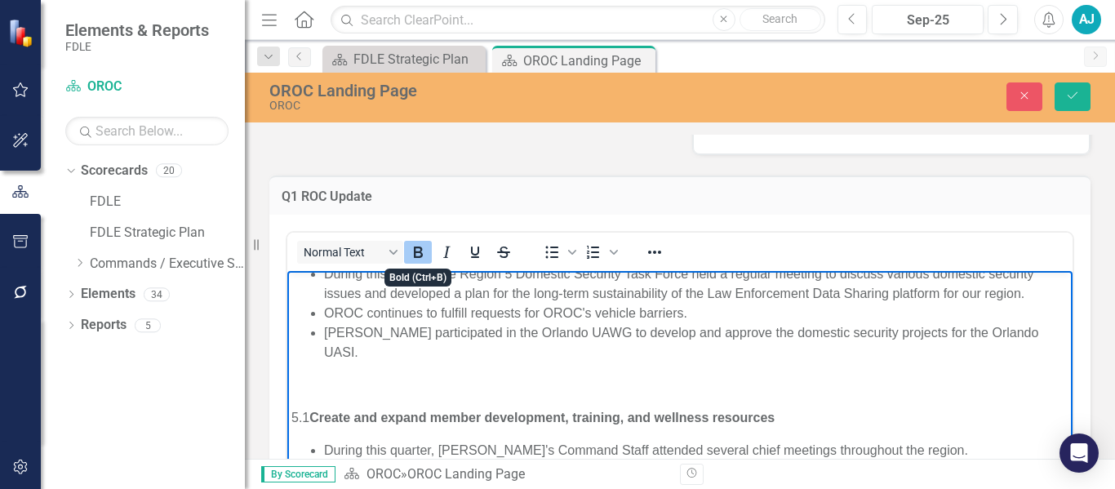
click at [510, 186] on div "Q1 ROC Update" at bounding box center [679, 195] width 821 height 40
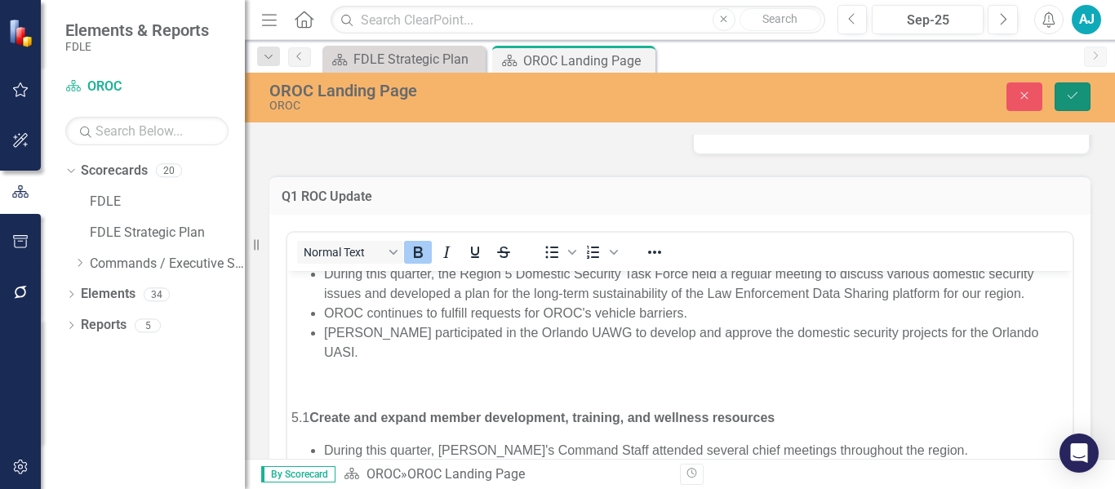
click at [1061, 100] on button "Save" at bounding box center [1073, 96] width 36 height 29
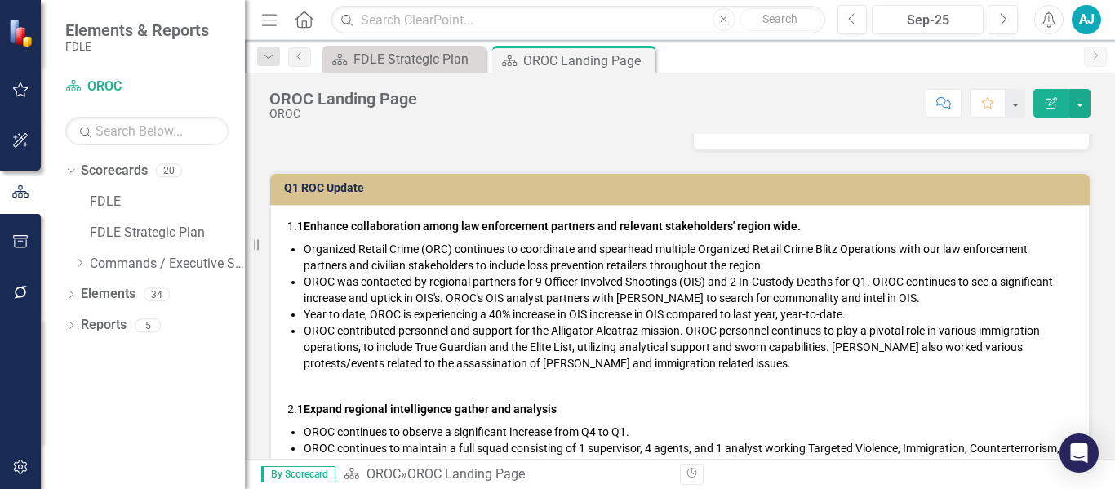
scroll to position [326, 0]
click at [747, 318] on li "Year to date, OROC is experiencing a 40% increase in OIS increase in OIS compar…" at bounding box center [688, 315] width 769 height 16
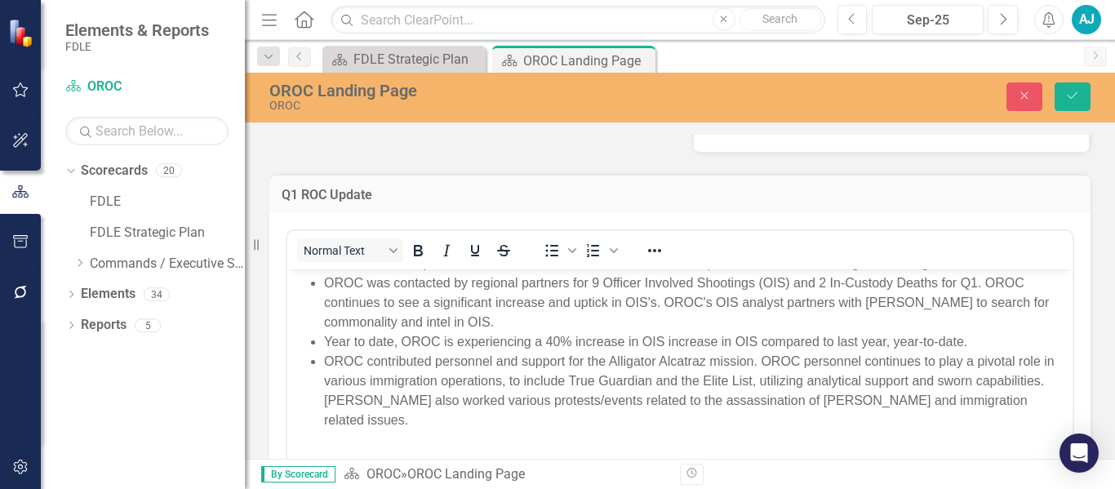
scroll to position [82, 0]
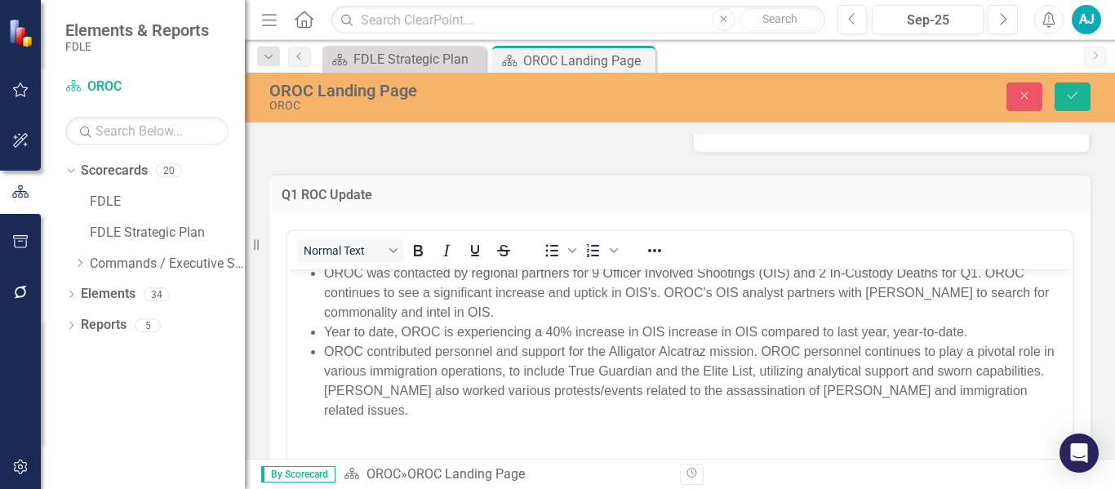
click at [761, 331] on li "Year to date, OROC is experiencing a 40% increase in OIS increase in OIS compar…" at bounding box center [696, 332] width 744 height 20
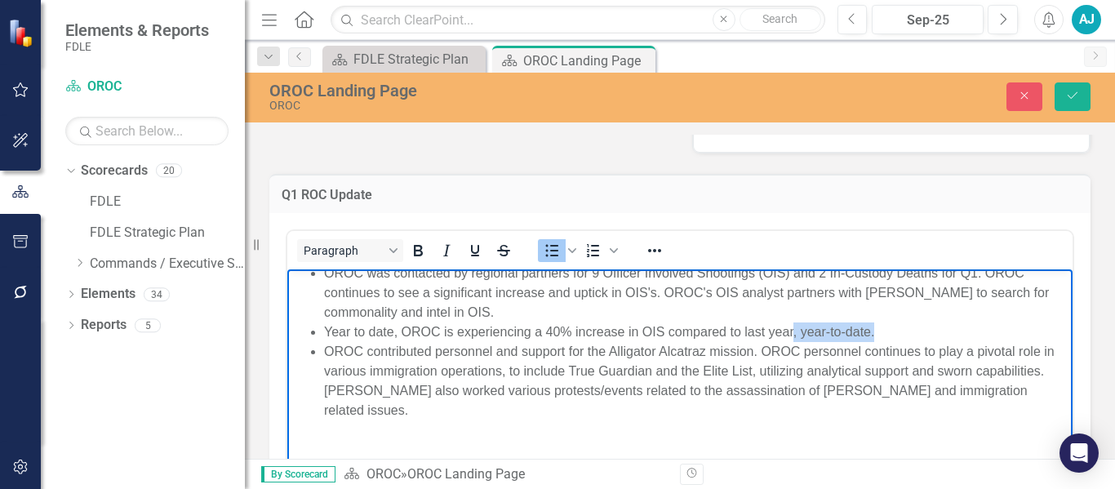
drag, startPoint x: 879, startPoint y: 332, endPoint x: 795, endPoint y: 328, distance: 84.2
click at [795, 328] on li "Year to date, OROC is experiencing a 40% increase in OIS compared to last year,…" at bounding box center [696, 332] width 744 height 20
click at [665, 329] on li "Year to date, OROC is experiencing a 40% increase in OIS compared to last year." at bounding box center [696, 332] width 744 height 20
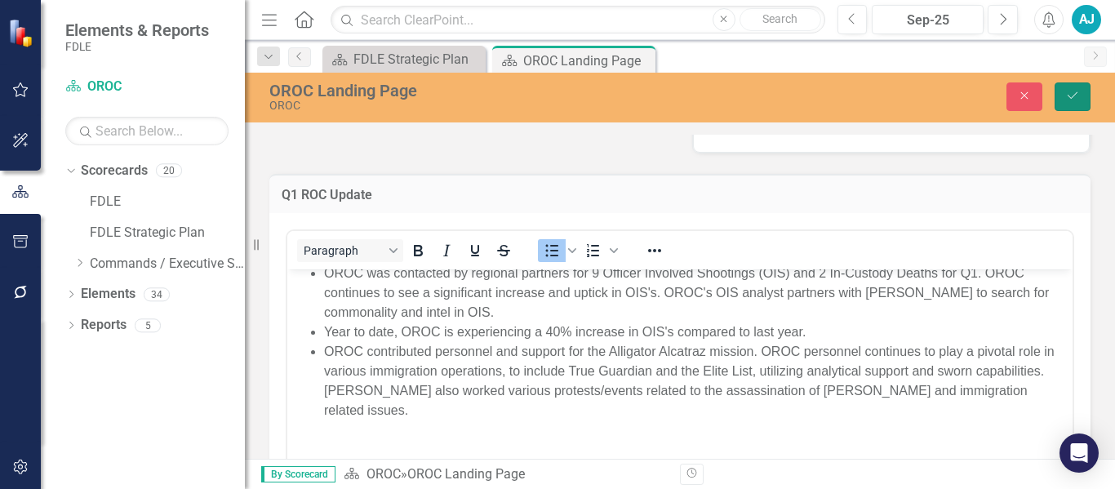
click at [1071, 91] on icon "Save" at bounding box center [1072, 95] width 15 height 11
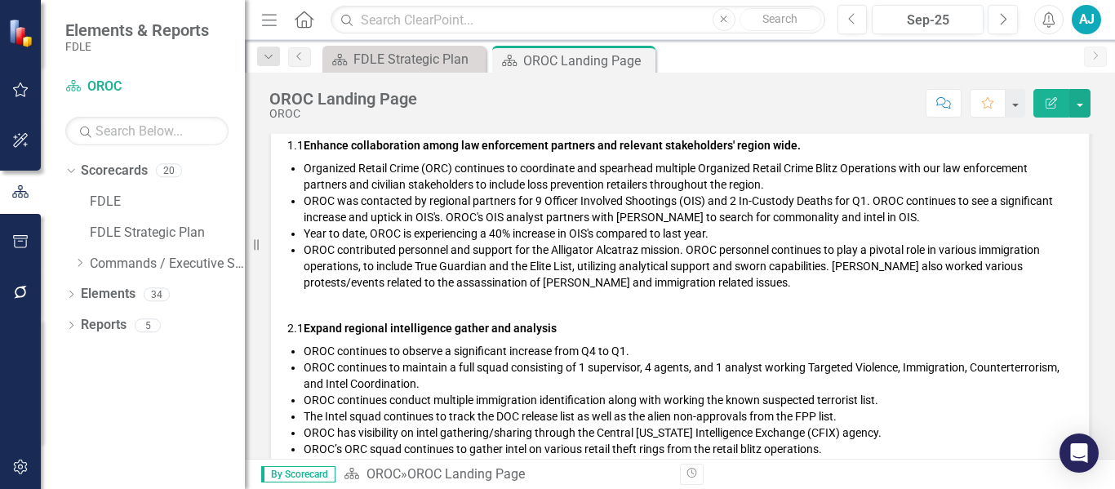
scroll to position [163, 0]
